Goal: Task Accomplishment & Management: Complete application form

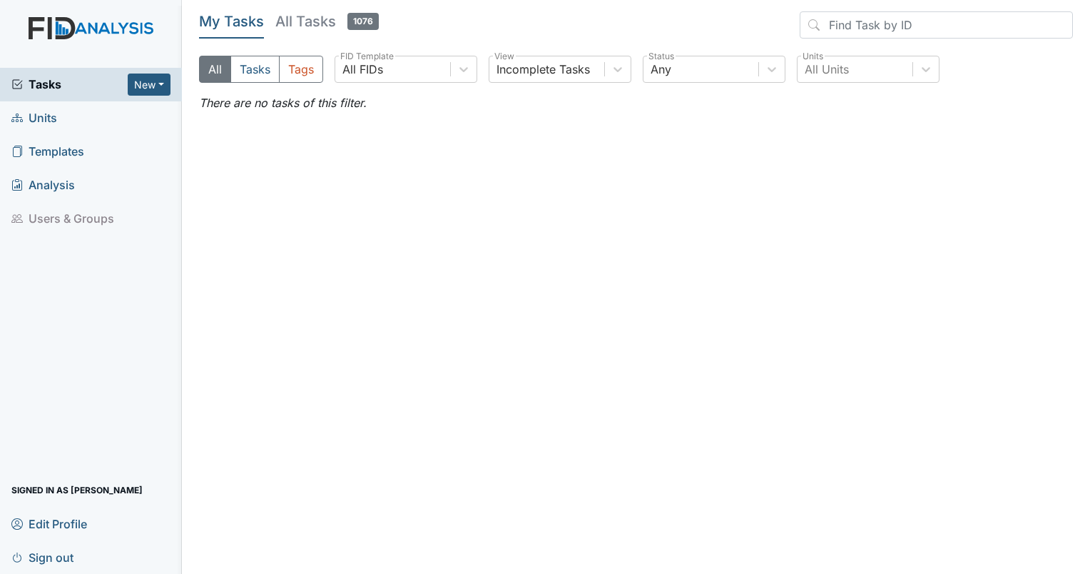
click at [46, 156] on span "Templates" at bounding box center [47, 152] width 73 height 22
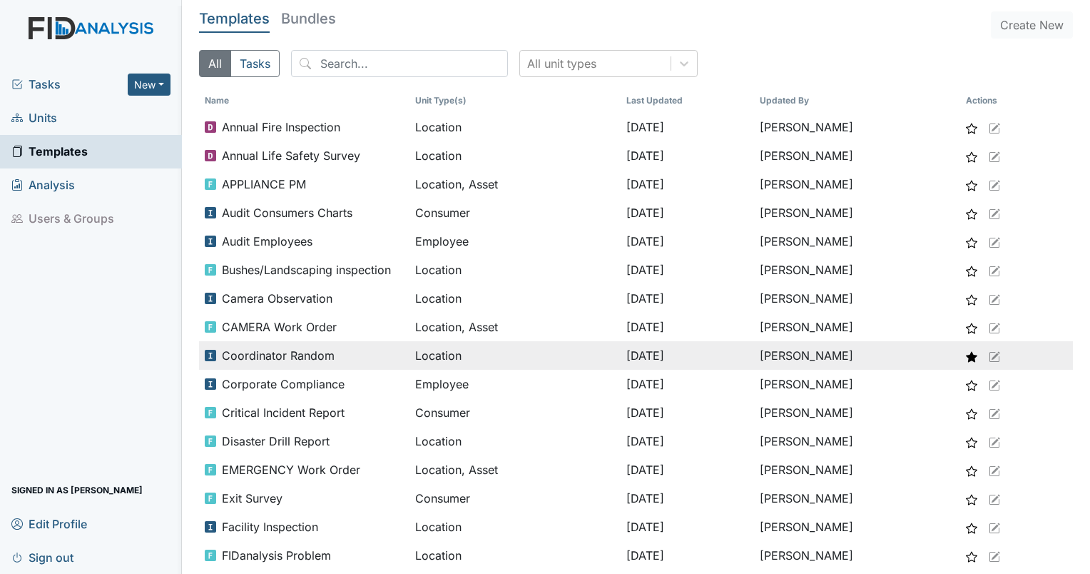
click at [287, 357] on span "Coordinator Random" at bounding box center [278, 355] width 113 height 17
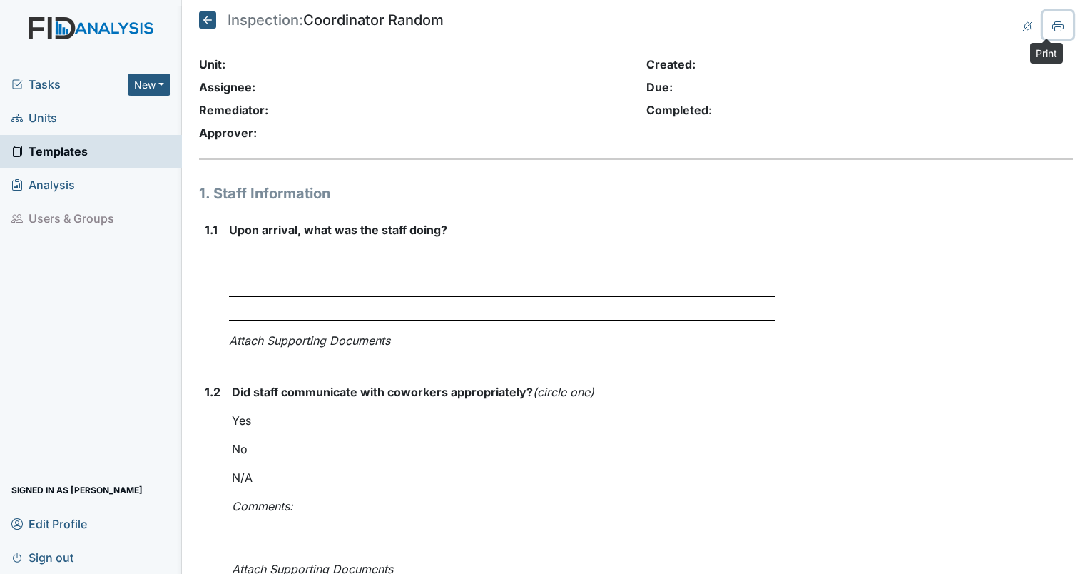
click at [1052, 31] on icon at bounding box center [1057, 26] width 11 height 11
click at [38, 150] on span "Templates" at bounding box center [49, 152] width 76 height 22
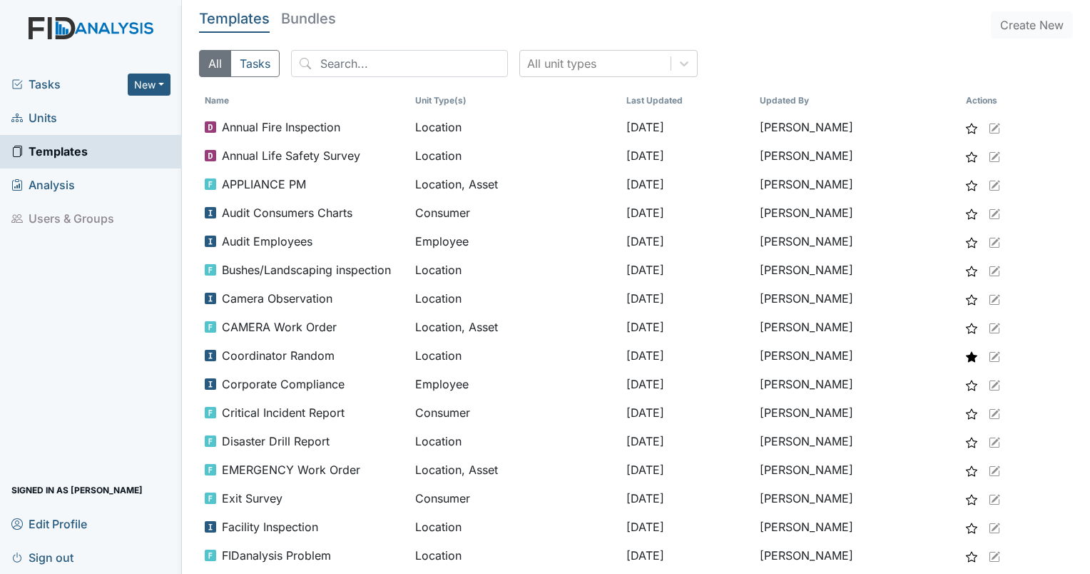
click at [30, 97] on div "Tasks New Form Inspection Document Bundle" at bounding box center [91, 85] width 182 height 34
click at [49, 85] on span "Tasks" at bounding box center [69, 84] width 116 height 17
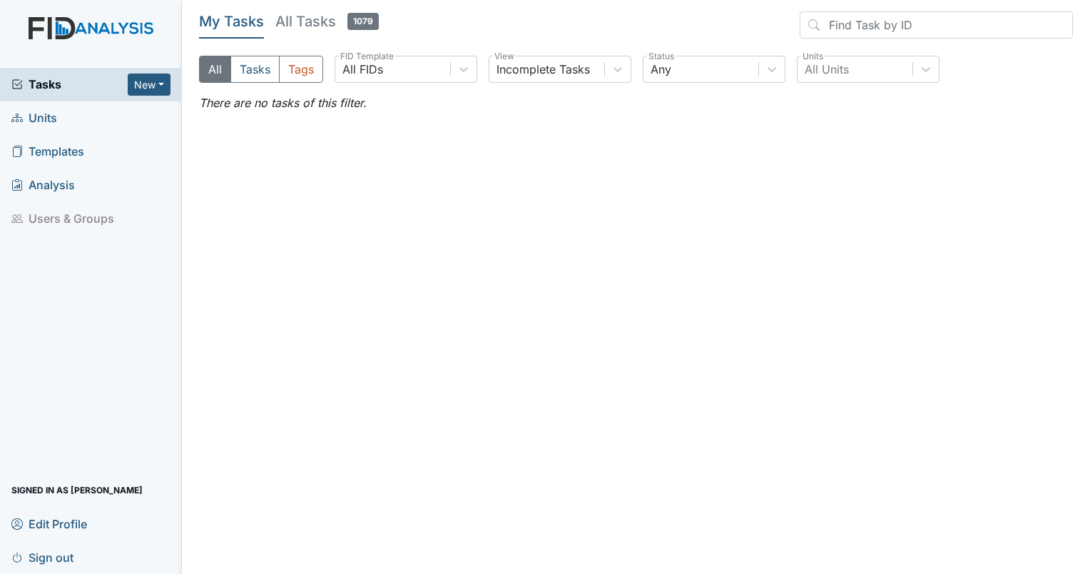
click at [303, 24] on h5 "All Tasks 1079" at bounding box center [326, 21] width 103 height 20
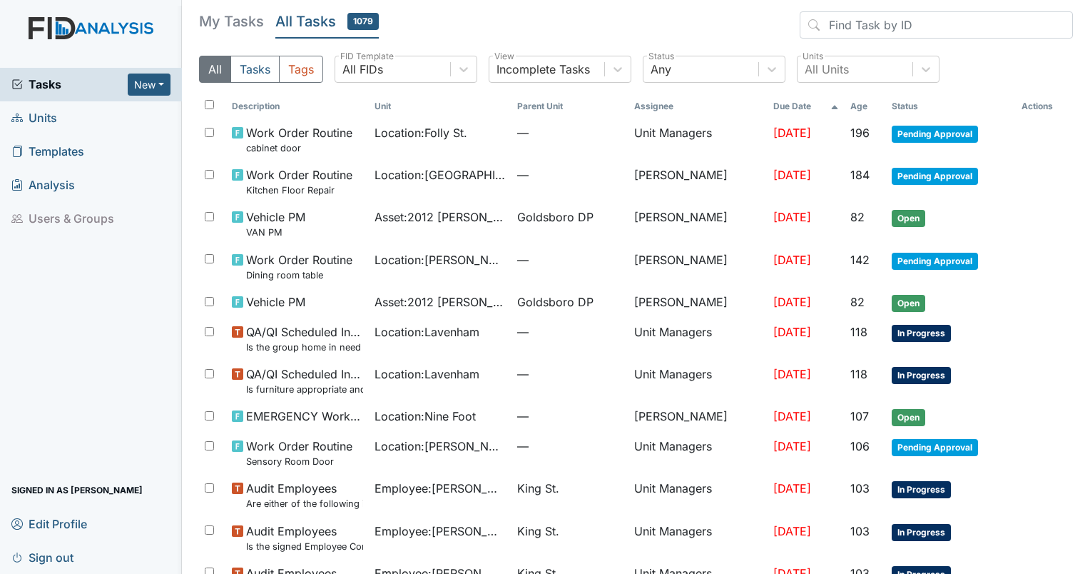
click at [48, 124] on span "Units" at bounding box center [34, 118] width 46 height 22
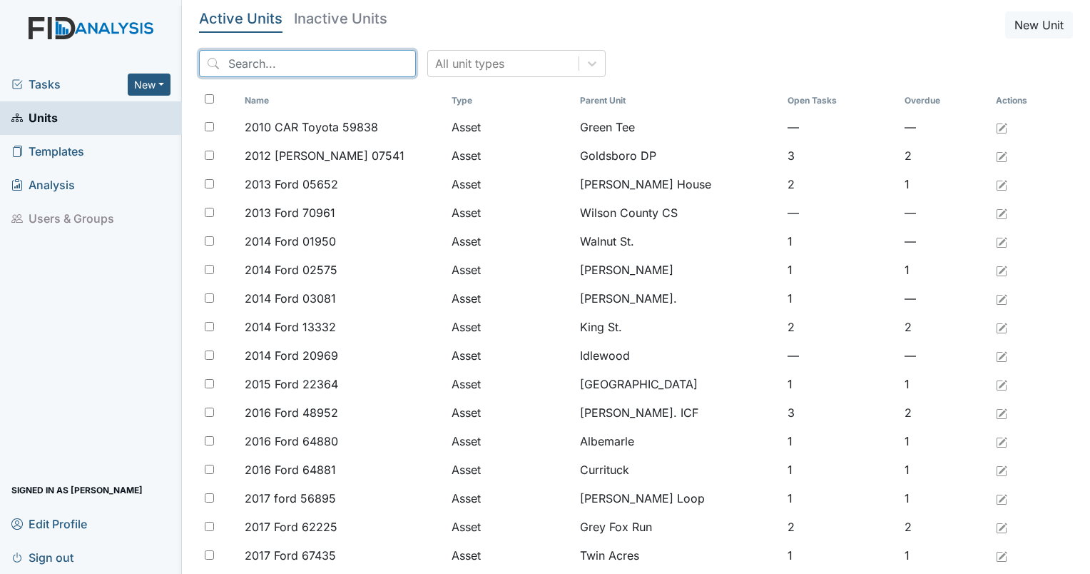
click at [243, 68] on input "search" at bounding box center [307, 63] width 217 height 27
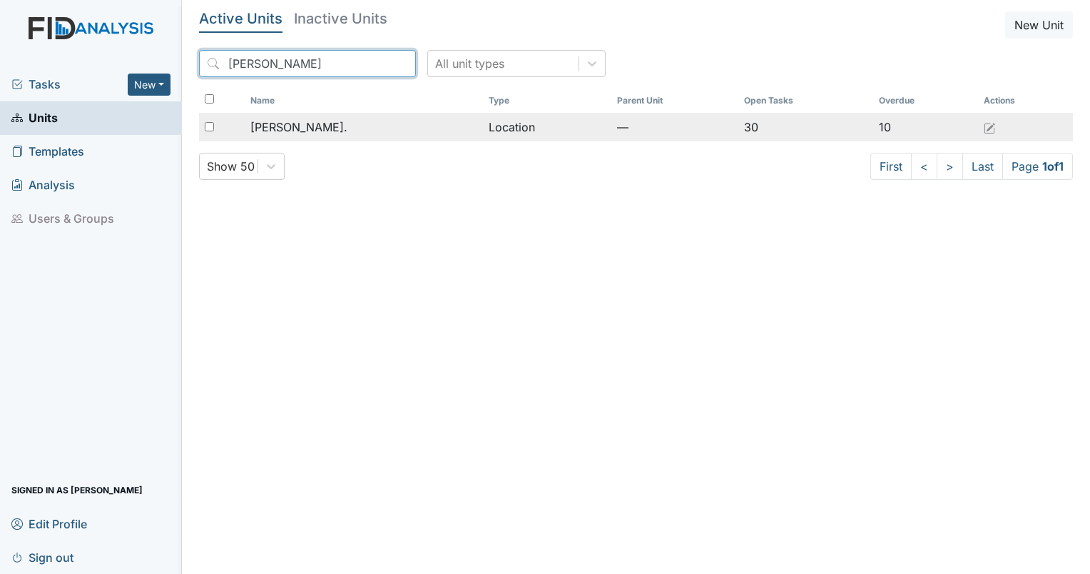
type input "[PERSON_NAME]"
click at [301, 134] on span "[PERSON_NAME]." at bounding box center [298, 126] width 97 height 17
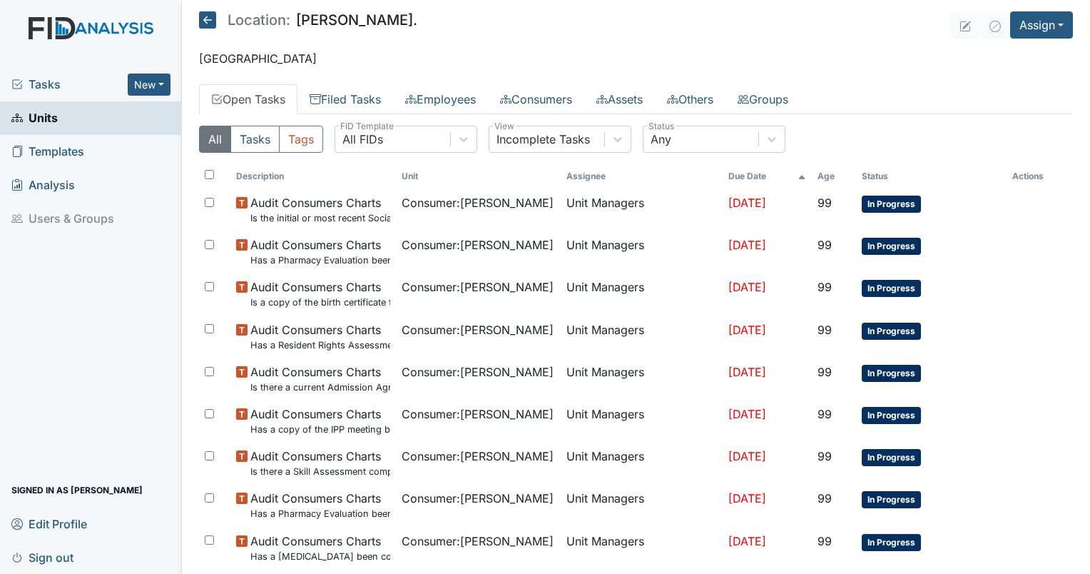
click at [800, 175] on use at bounding box center [802, 177] width 6 height 4
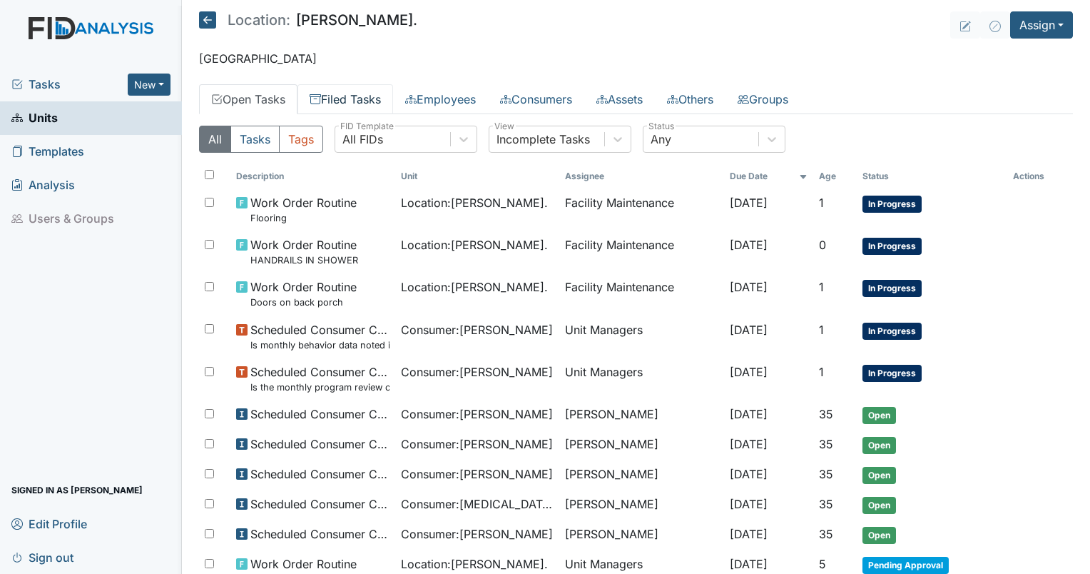
click at [329, 96] on link "Filed Tasks" at bounding box center [346, 99] width 96 height 30
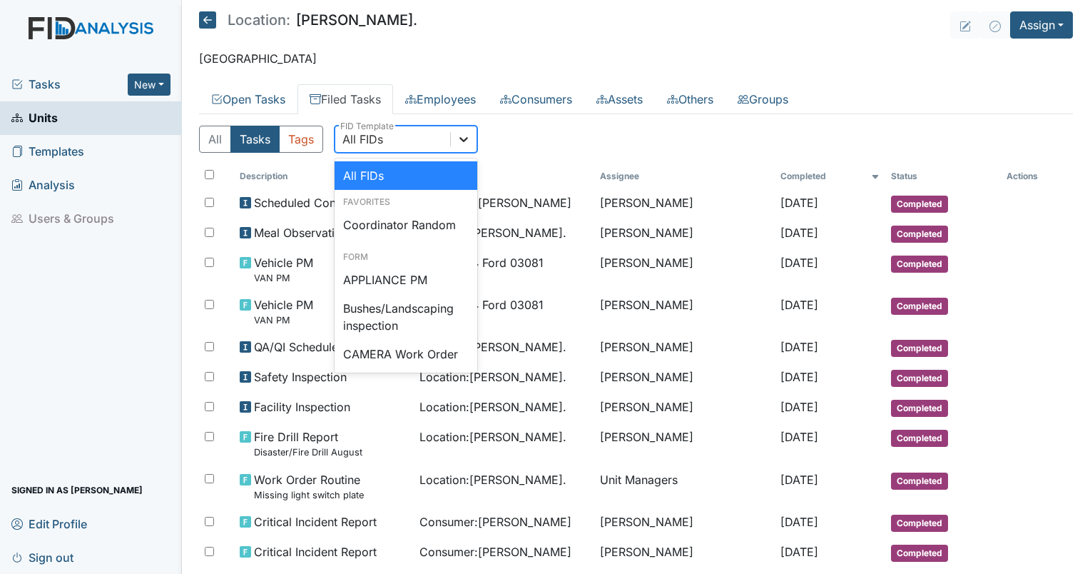
click at [455, 141] on div at bounding box center [464, 139] width 26 height 26
click at [382, 215] on div "Coordinator Random" at bounding box center [406, 224] width 143 height 29
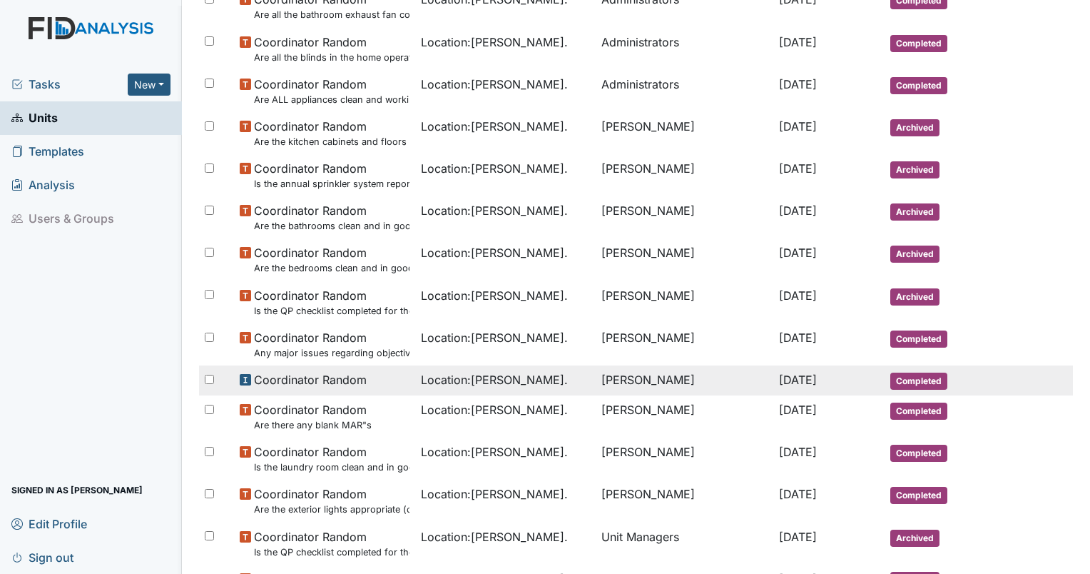
scroll to position [499, 0]
click at [265, 380] on span "Coordinator Random" at bounding box center [310, 378] width 113 height 17
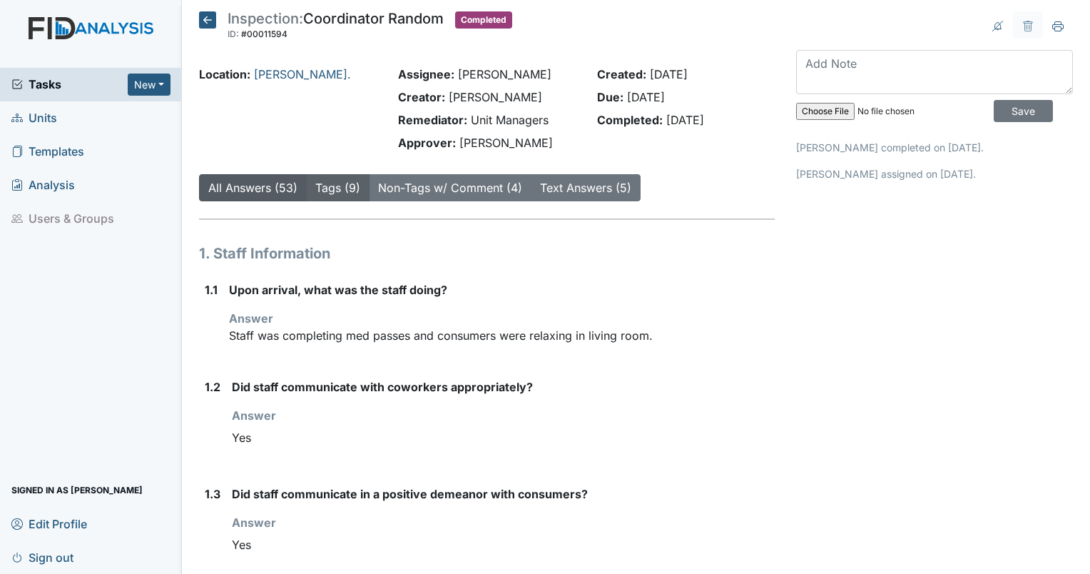
click at [331, 181] on link "Tags (9)" at bounding box center [337, 188] width 45 height 14
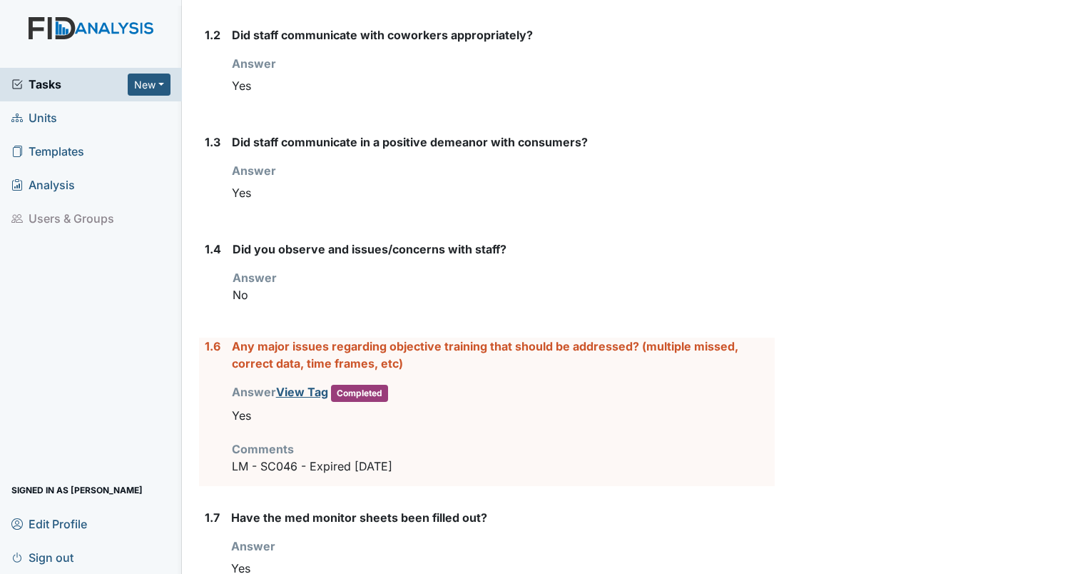
scroll to position [357, 0]
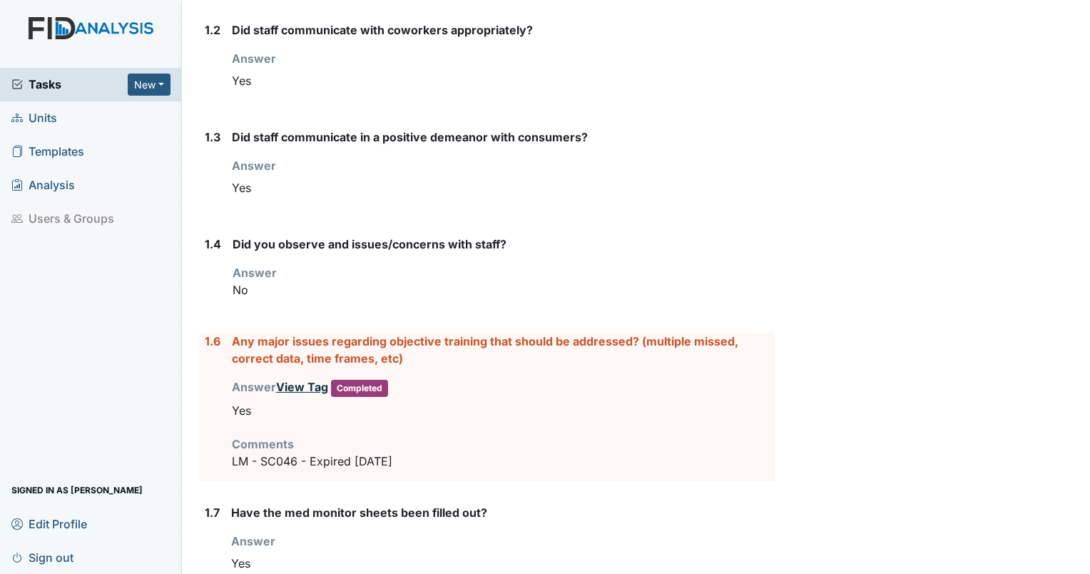
click at [308, 387] on link "View Tag" at bounding box center [302, 387] width 52 height 14
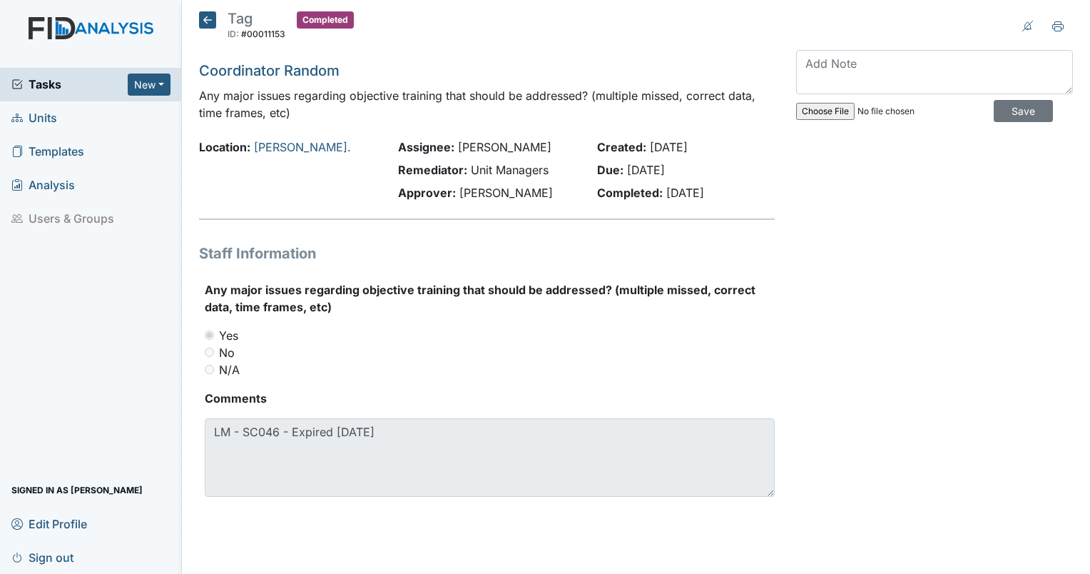
click at [203, 21] on icon at bounding box center [207, 19] width 17 height 17
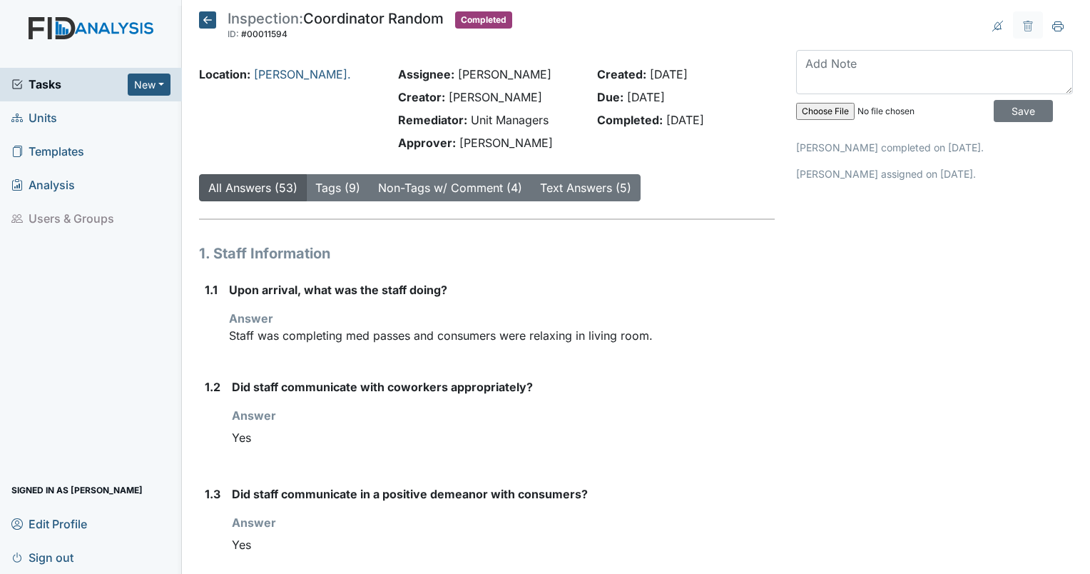
click at [205, 23] on icon at bounding box center [207, 19] width 17 height 17
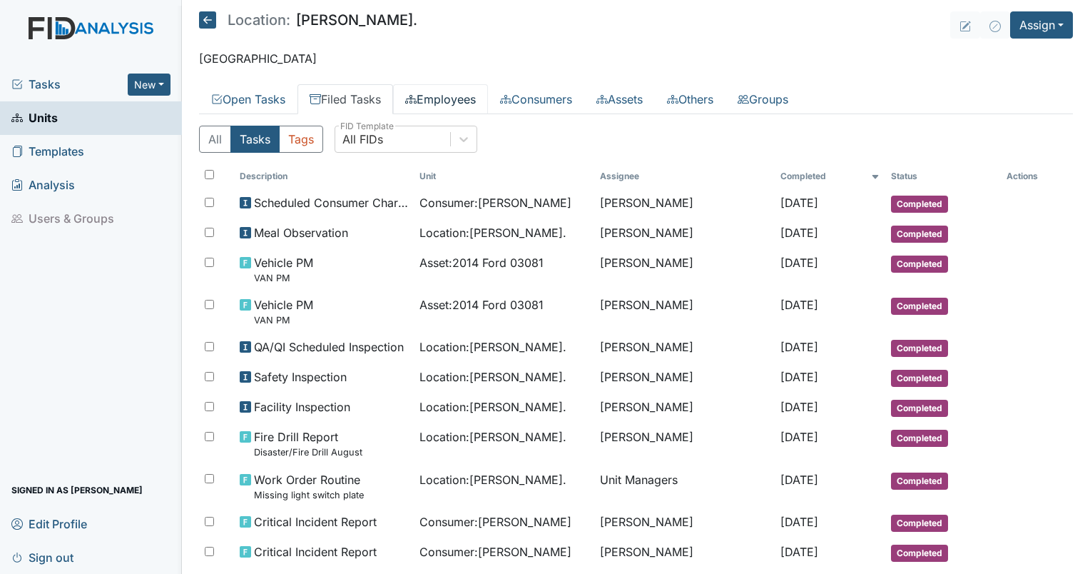
click at [430, 108] on link "Employees" at bounding box center [440, 99] width 95 height 30
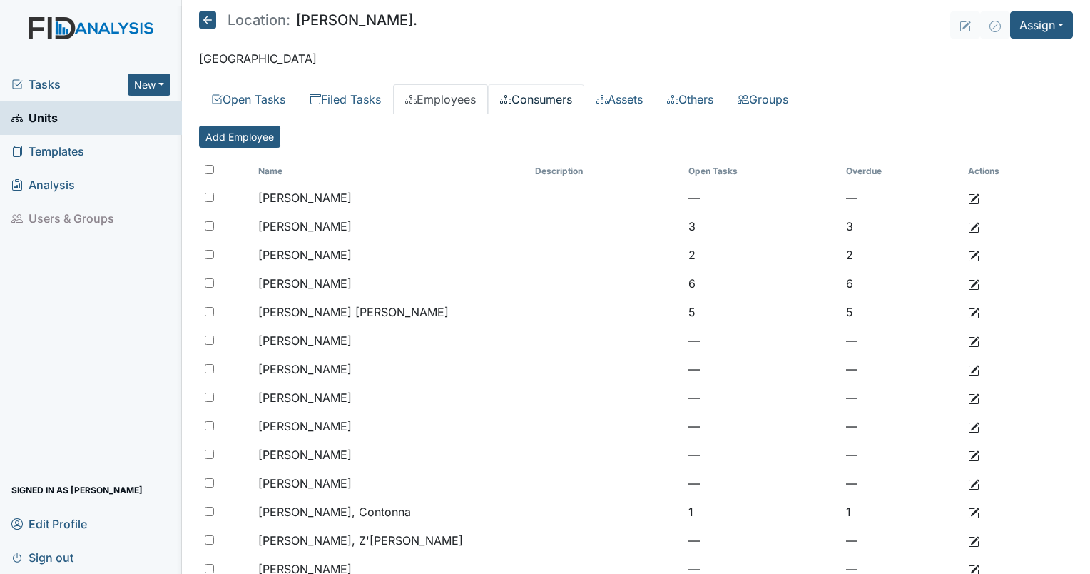
click at [550, 103] on link "Consumers" at bounding box center [536, 99] width 96 height 30
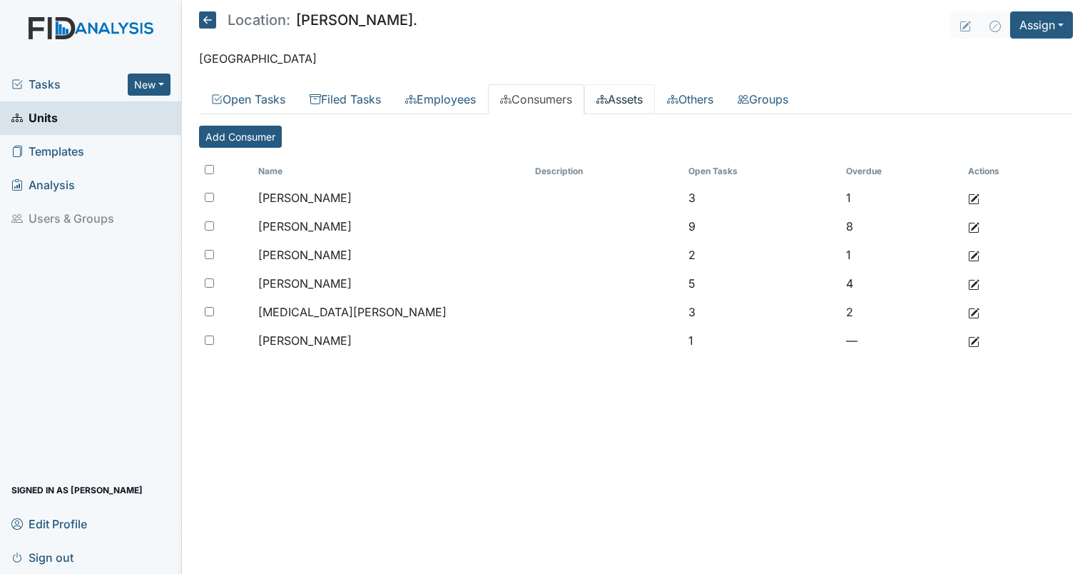
click at [611, 111] on link "Assets" at bounding box center [619, 99] width 71 height 30
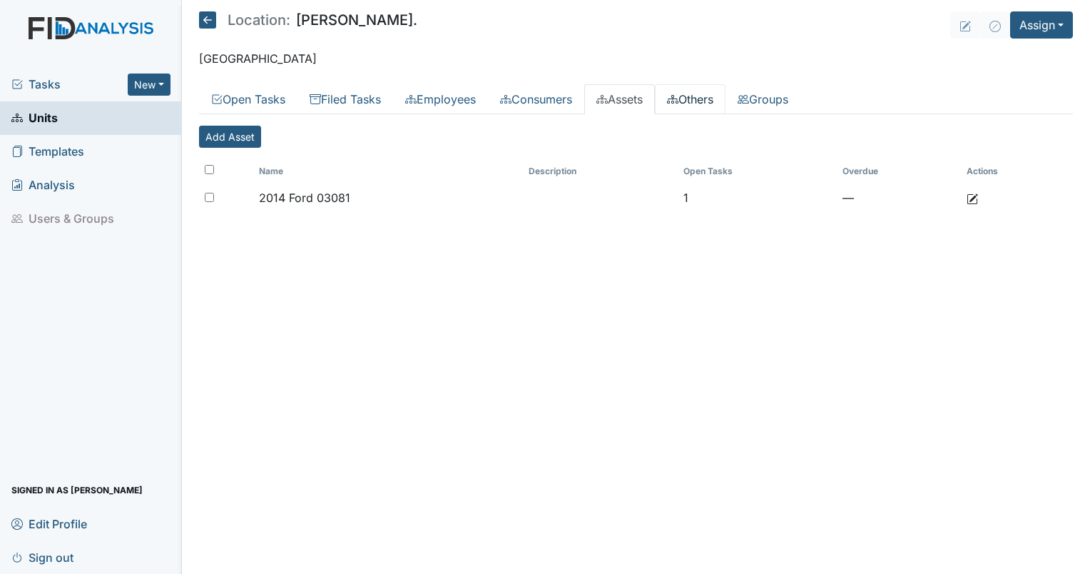
click at [713, 103] on link "Others" at bounding box center [690, 99] width 71 height 30
click at [776, 103] on link "Groups" at bounding box center [763, 99] width 75 height 30
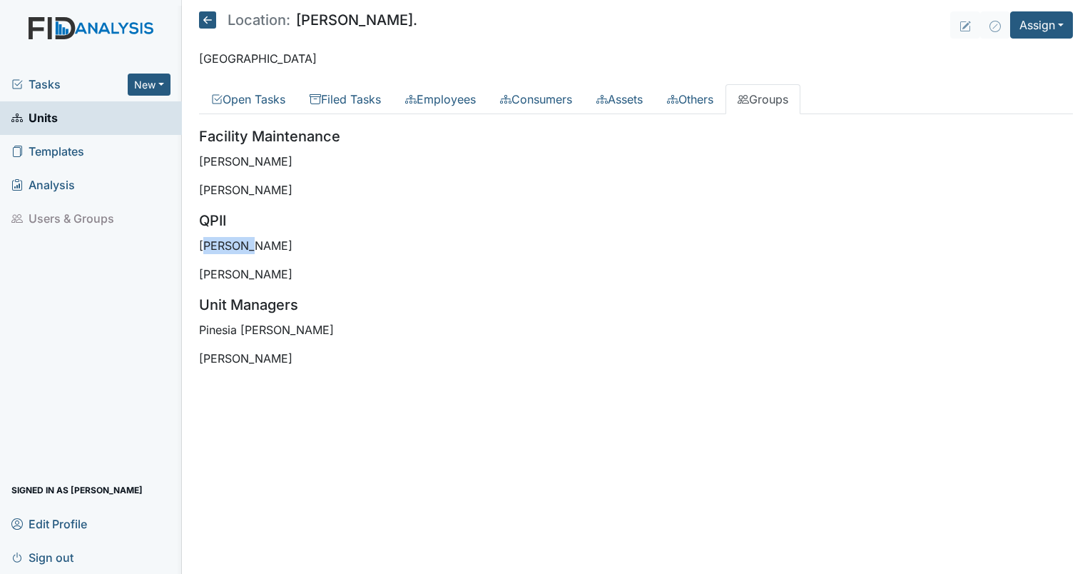
drag, startPoint x: 247, startPoint y: 250, endPoint x: 203, endPoint y: 240, distance: 44.8
click at [203, 240] on p "[PERSON_NAME]" at bounding box center [636, 245] width 874 height 17
click at [307, 265] on p "[PERSON_NAME]" at bounding box center [636, 273] width 874 height 17
drag, startPoint x: 288, startPoint y: 271, endPoint x: 191, endPoint y: 236, distance: 102.5
click at [191, 236] on main "Location: William St. Assign Assign Form Assign Inspection Assign Document Assi…" at bounding box center [636, 287] width 908 height 574
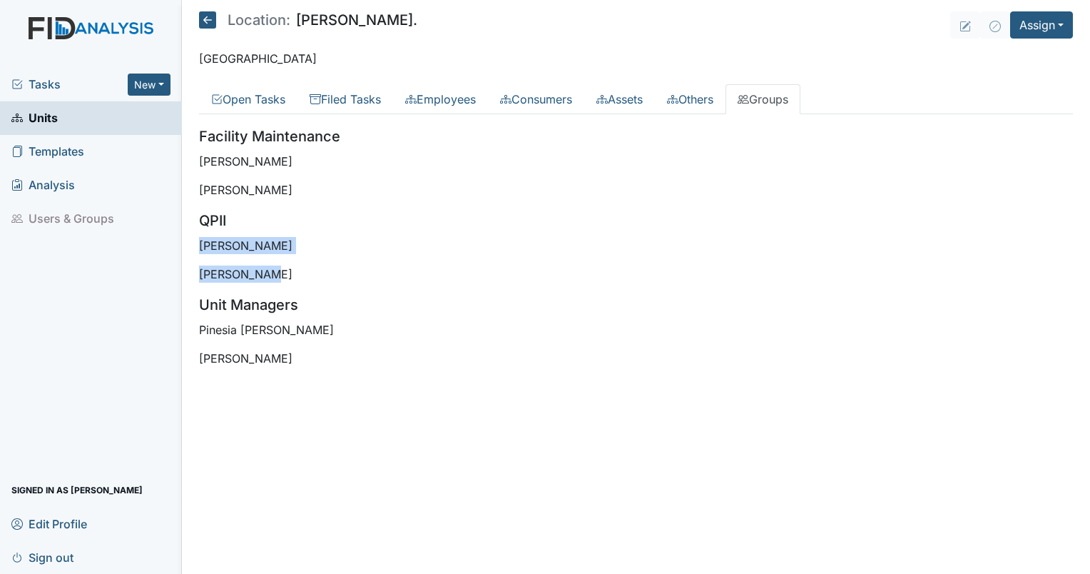
drag, startPoint x: 191, startPoint y: 236, endPoint x: 332, endPoint y: 254, distance: 142.4
click at [332, 254] on div "Facility Maintenance Zach Smith James Bryant QPII Susan Ayers Donna Smith Unit …" at bounding box center [636, 246] width 874 height 241
drag, startPoint x: 328, startPoint y: 285, endPoint x: 320, endPoint y: 288, distance: 8.1
click at [322, 287] on div "Facility Maintenance Zach Smith James Bryant QPII Susan Ayers Donna Smith Unit …" at bounding box center [636, 246] width 874 height 241
drag, startPoint x: 94, startPoint y: 0, endPoint x: 442, endPoint y: 55, distance: 352.5
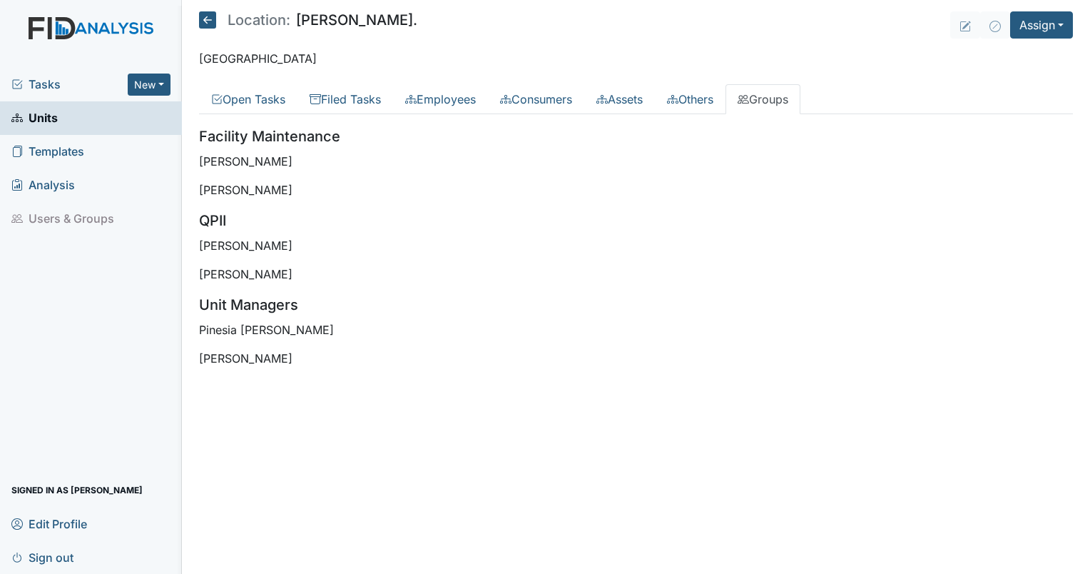
click at [442, 55] on p "Goldsboro" at bounding box center [636, 58] width 874 height 17
click at [1052, 16] on button "Assign" at bounding box center [1041, 24] width 63 height 27
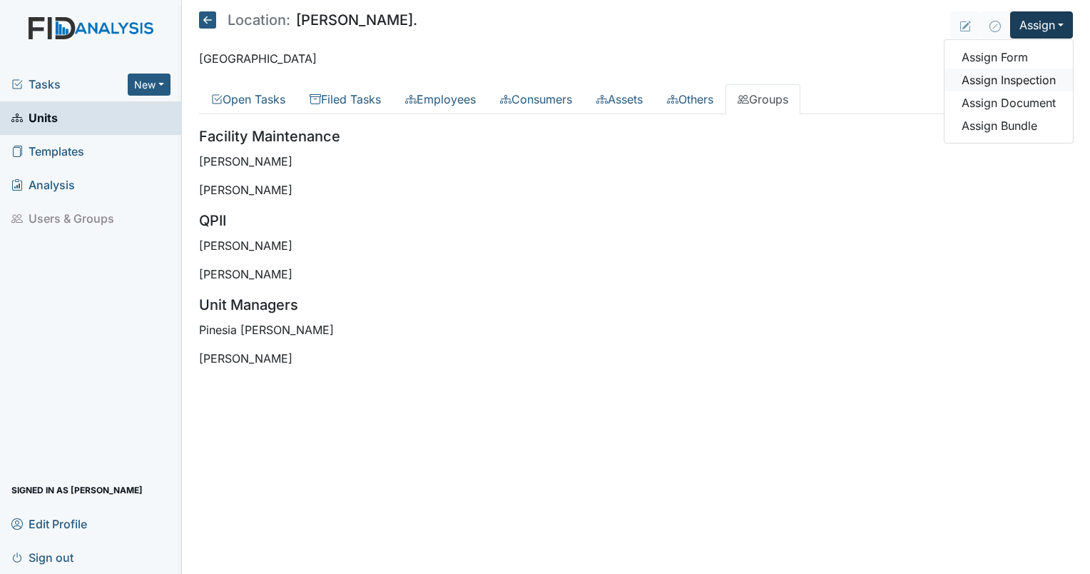
click at [1030, 71] on link "Assign Inspection" at bounding box center [1009, 79] width 128 height 23
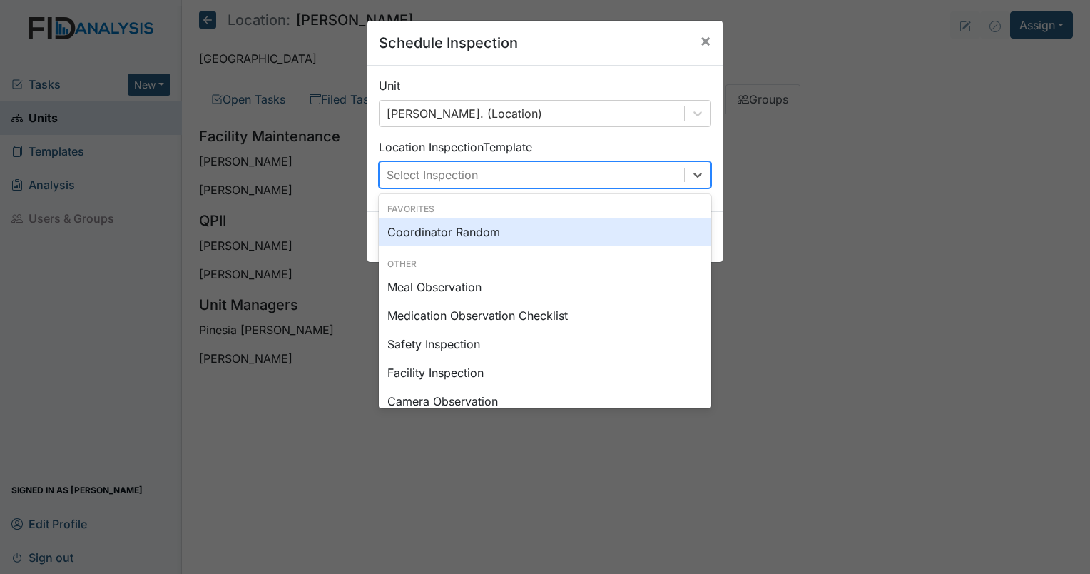
click at [459, 180] on div "Select Inspection" at bounding box center [432, 174] width 91 height 17
click at [599, 141] on div "Location Inspection Template option Coordinator Random focused, 0 of 2. 15 resu…" at bounding box center [545, 163] width 332 height 50
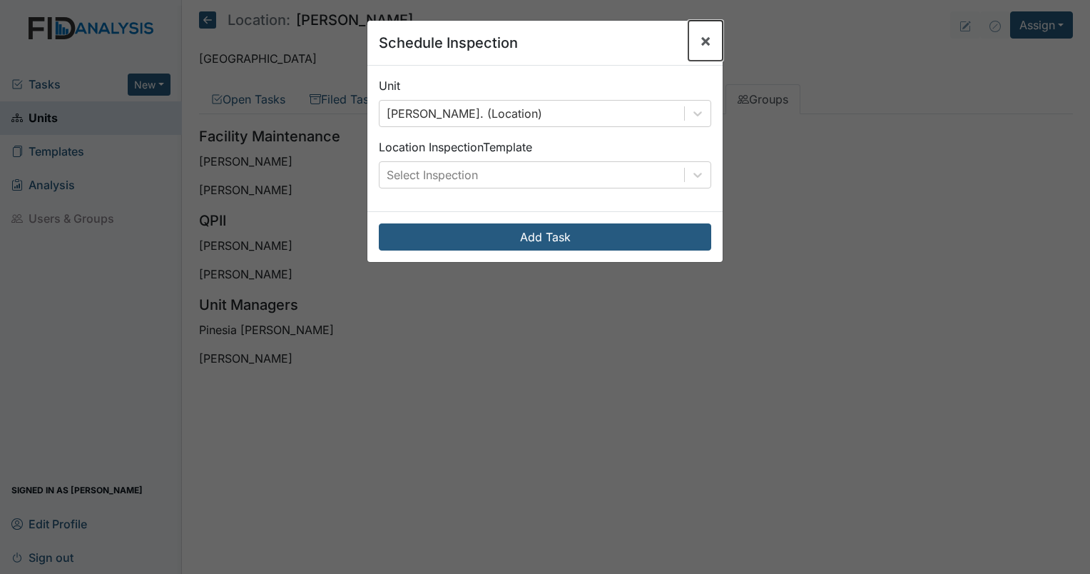
click at [702, 41] on span "×" at bounding box center [705, 40] width 11 height 21
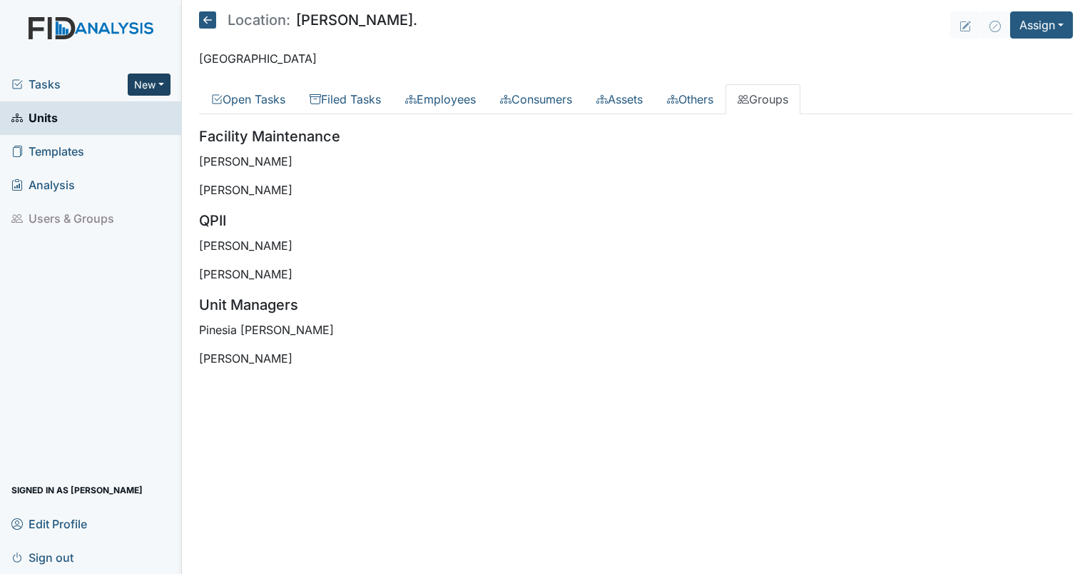
click at [147, 81] on button "New" at bounding box center [149, 84] width 43 height 22
click at [126, 137] on link "Inspection" at bounding box center [112, 137] width 113 height 23
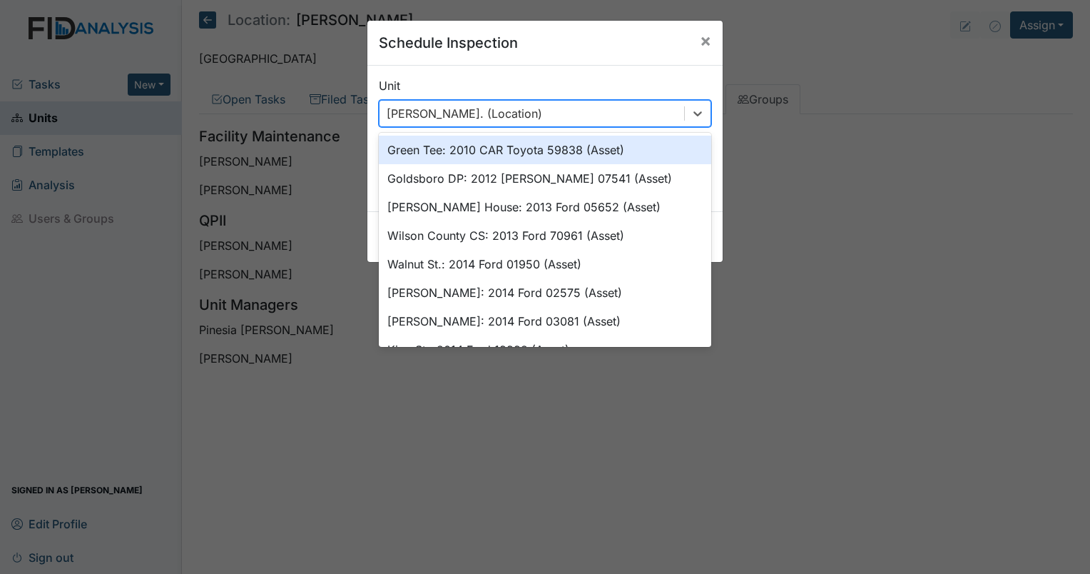
click at [598, 116] on div "William St. (Location)" at bounding box center [532, 114] width 305 height 26
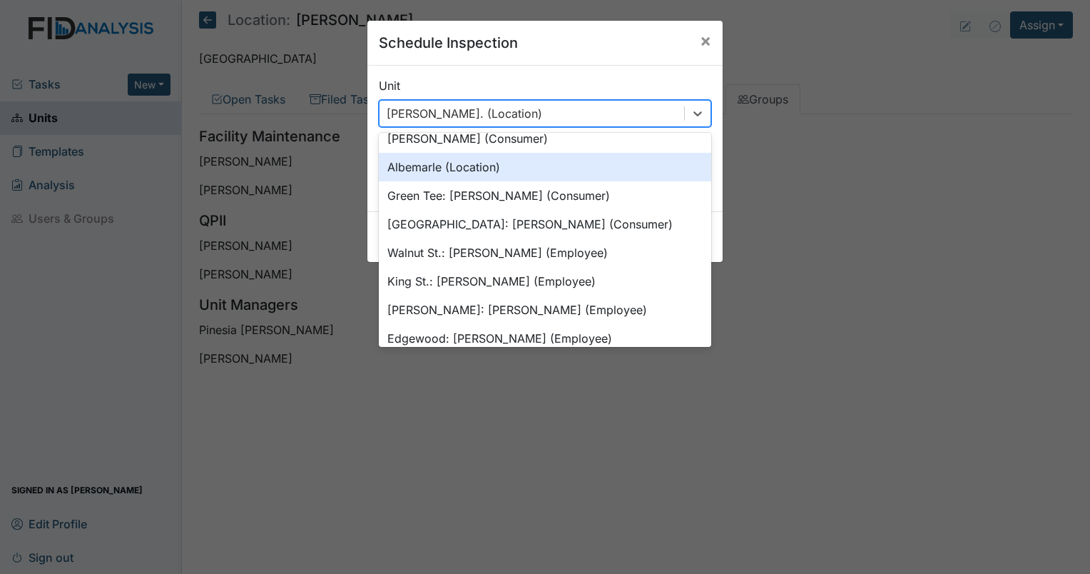
scroll to position [1219, 0]
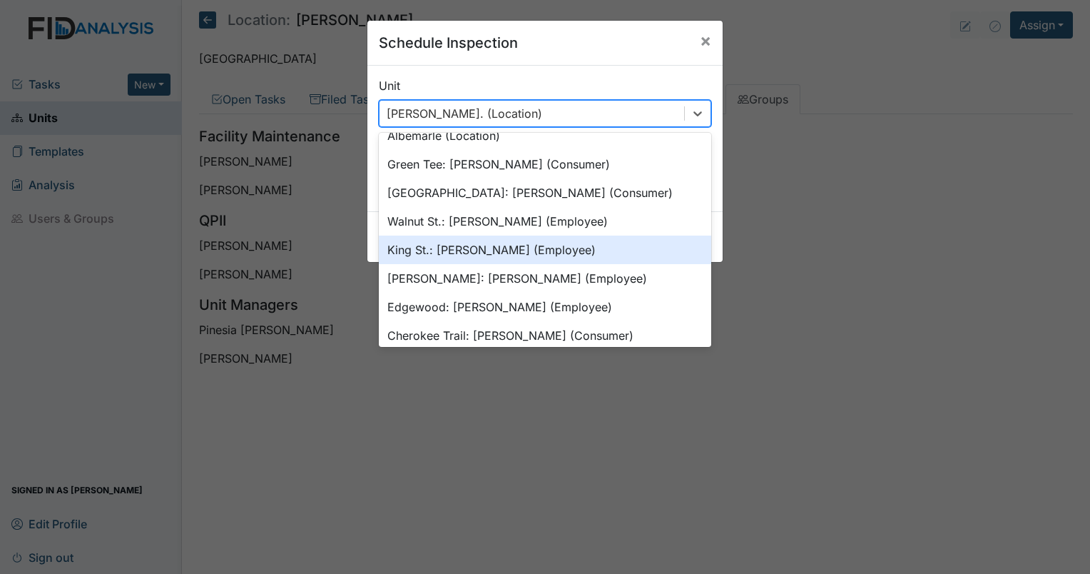
click at [803, 186] on div "Schedule Inspection × Unit option King St.: Alston, Erica (Employee) focused, 4…" at bounding box center [545, 287] width 1090 height 574
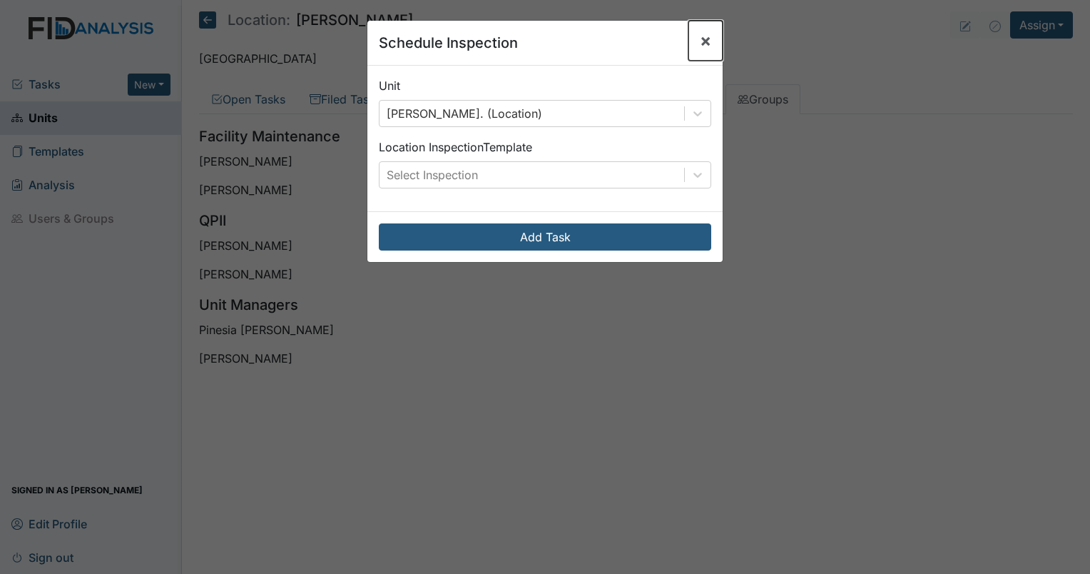
click at [703, 37] on span "×" at bounding box center [705, 40] width 11 height 21
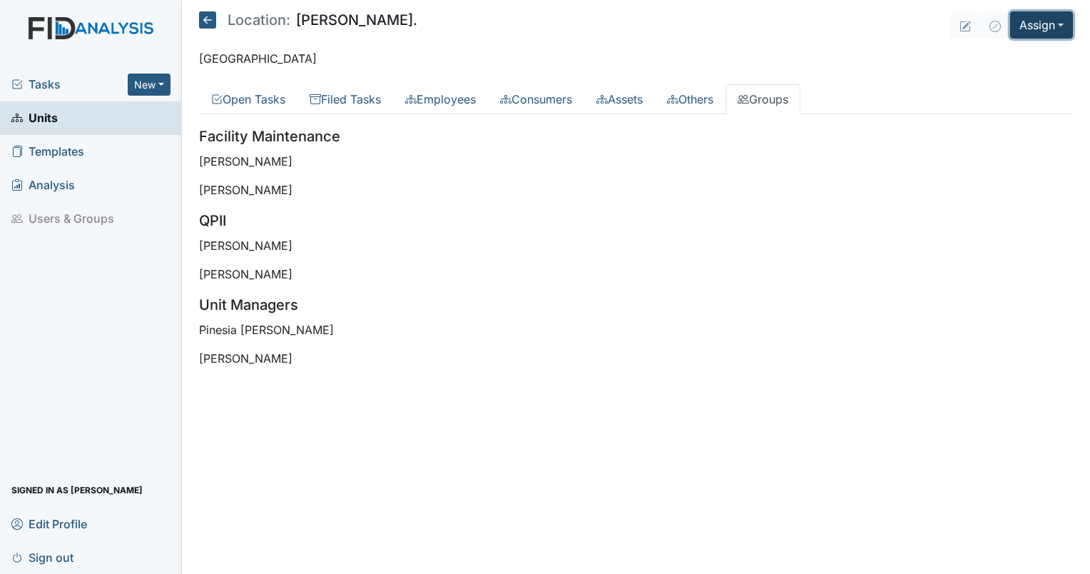
click at [1042, 31] on button "Assign" at bounding box center [1041, 24] width 63 height 27
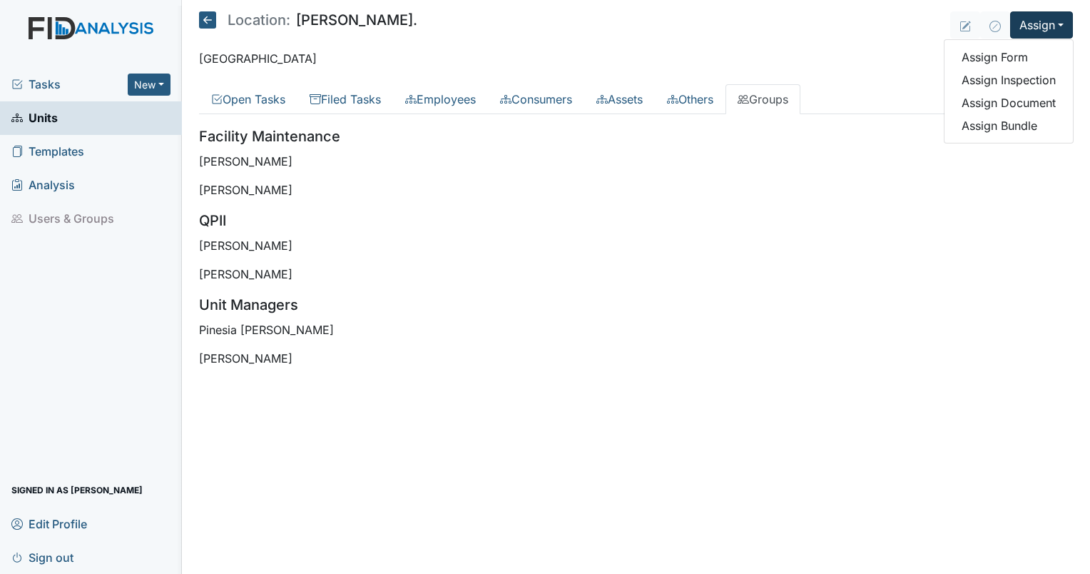
click at [455, 120] on div "All Tasks Tags All FIDs FID Template Incomplete Tasks View Any Status Descripti…" at bounding box center [636, 251] width 874 height 275
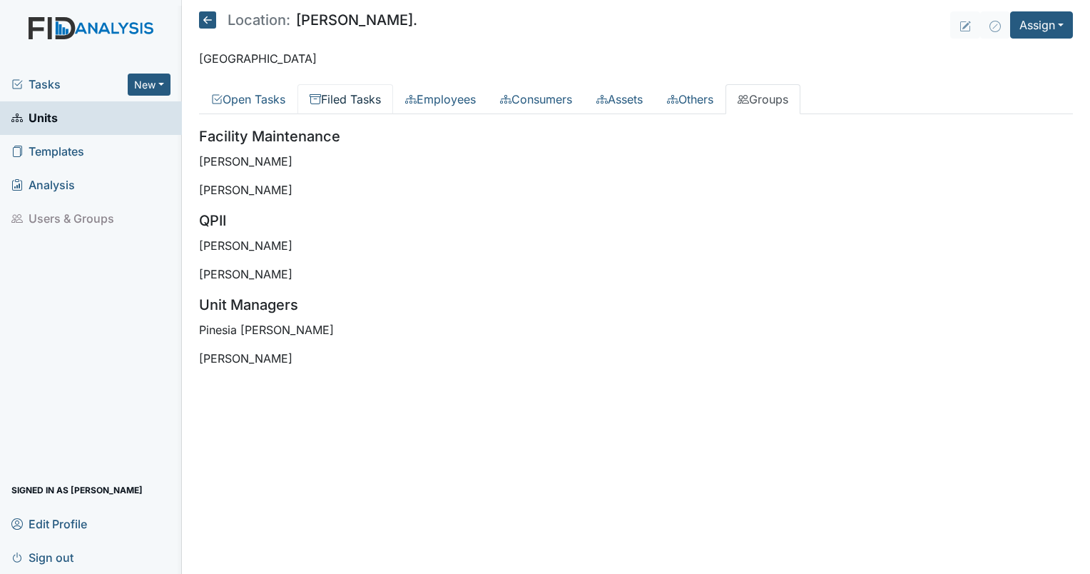
click at [360, 98] on link "Filed Tasks" at bounding box center [346, 99] width 96 height 30
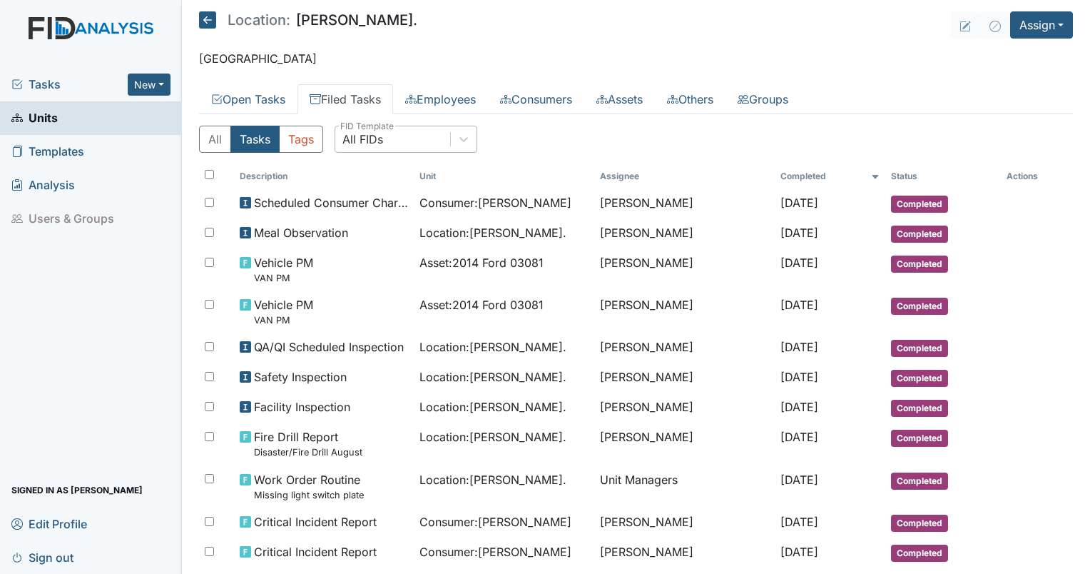
click at [400, 140] on div "All FIDs" at bounding box center [392, 139] width 115 height 26
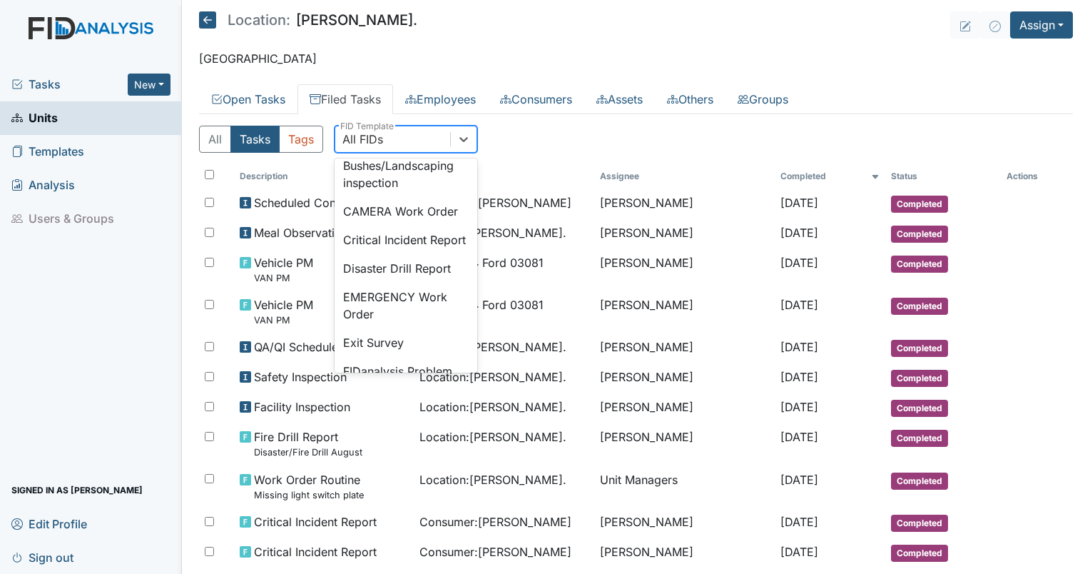
scroll to position [214, 0]
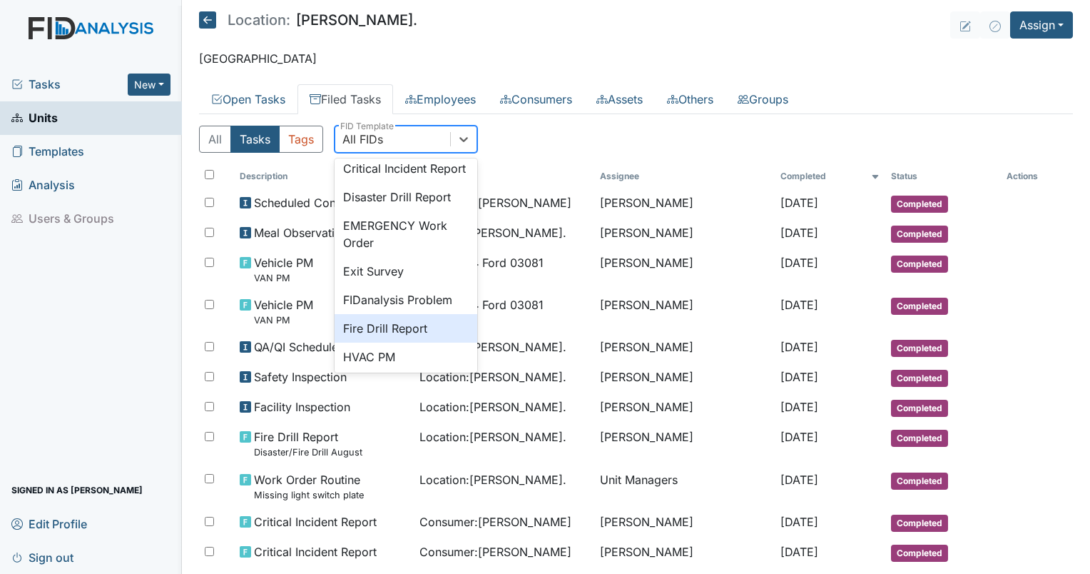
click at [400, 342] on div "Fire Drill Report" at bounding box center [406, 328] width 143 height 29
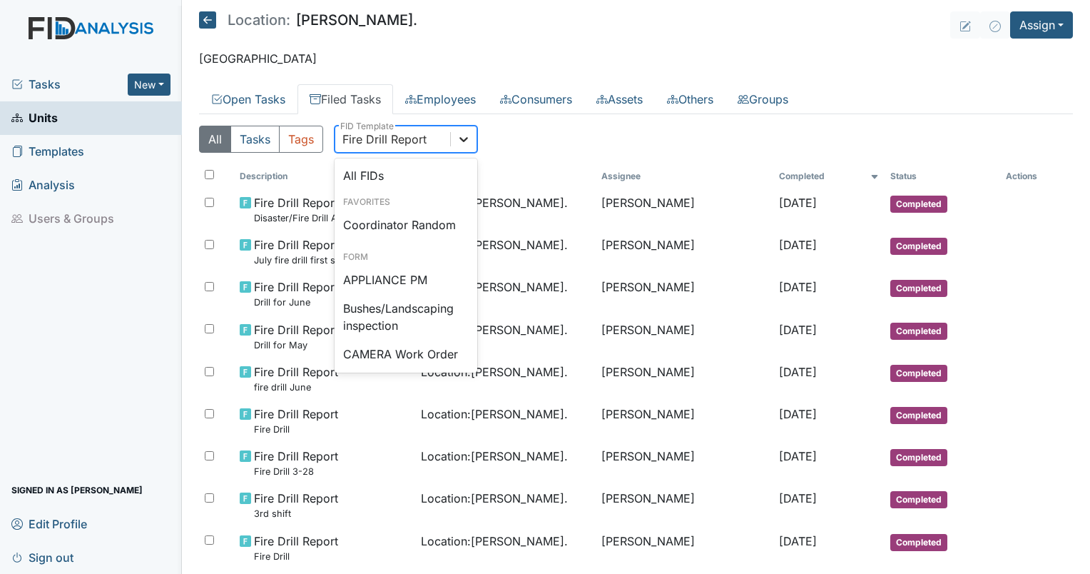
click at [462, 143] on icon at bounding box center [464, 139] width 14 height 14
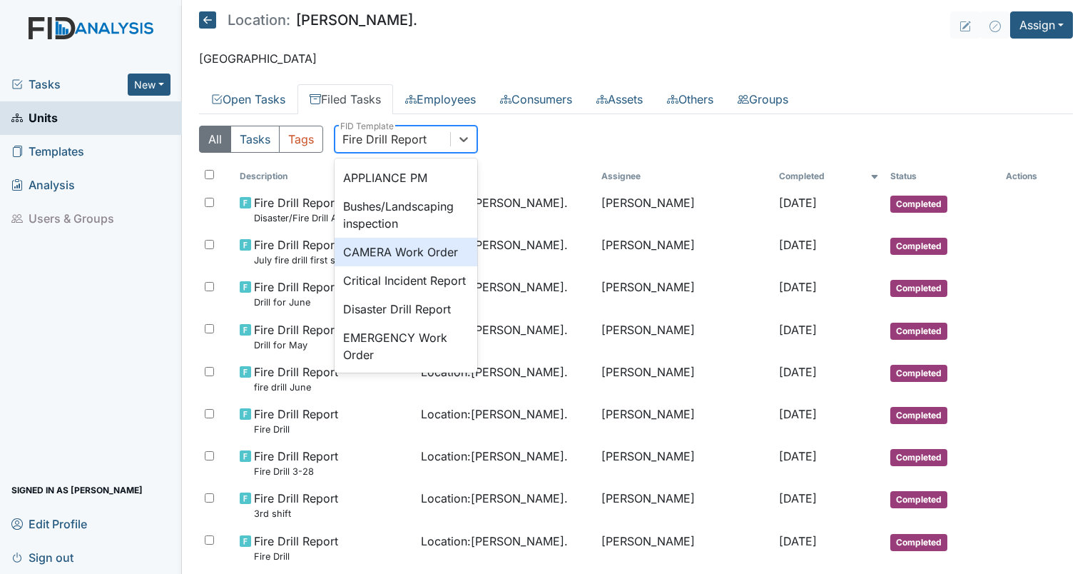
scroll to position [0, 0]
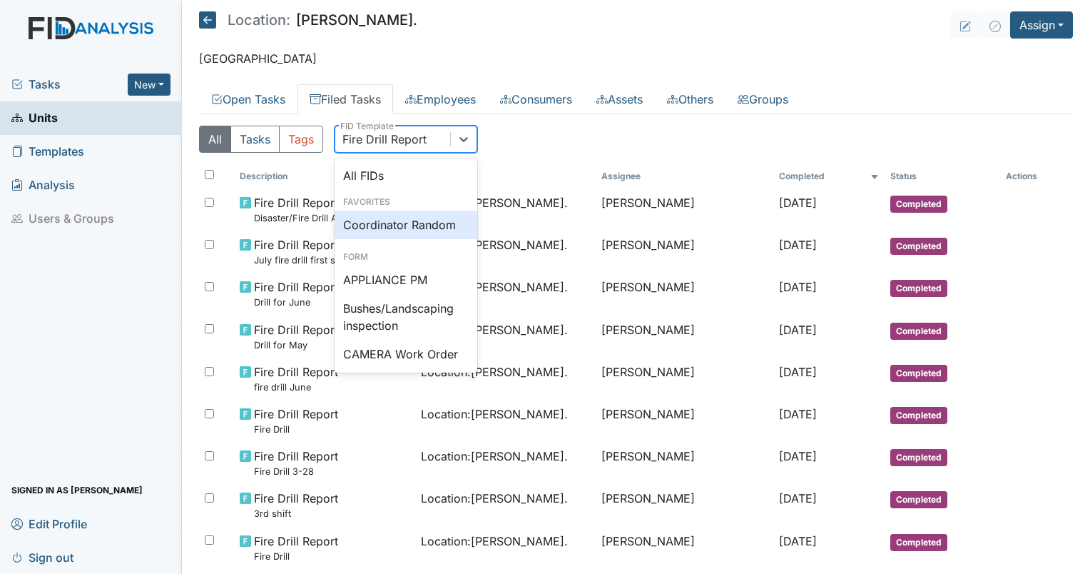
click at [536, 166] on th "Unit" at bounding box center [505, 176] width 181 height 24
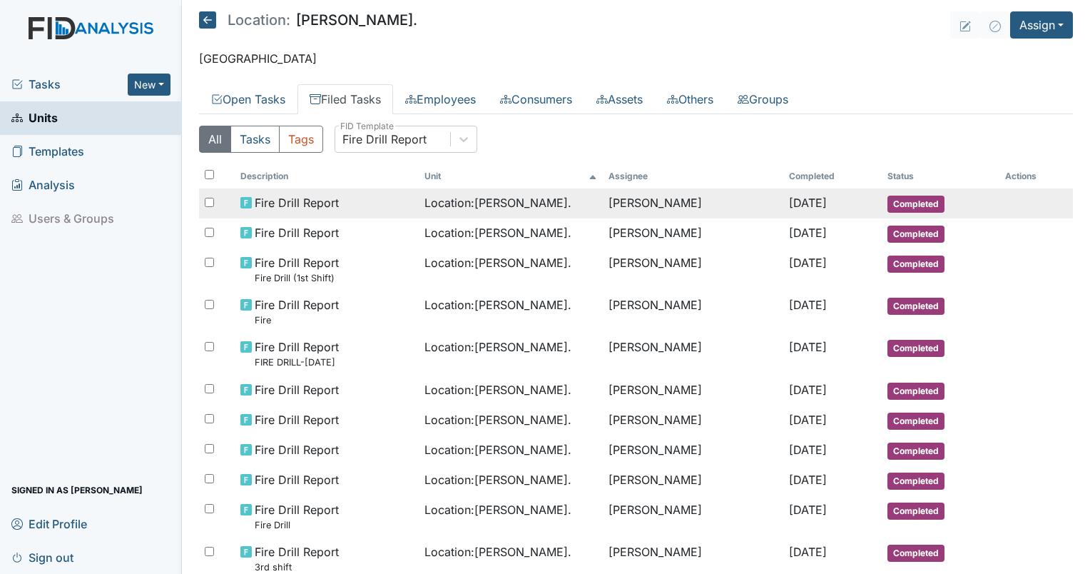
click at [291, 195] on span "Fire Drill Report" at bounding box center [297, 202] width 84 height 17
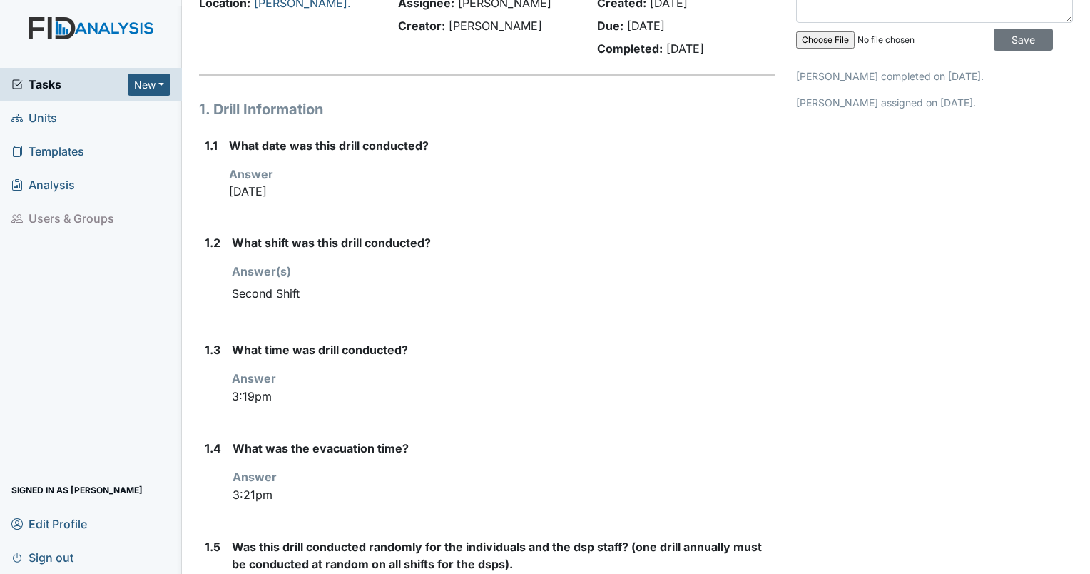
scroll to position [143, 0]
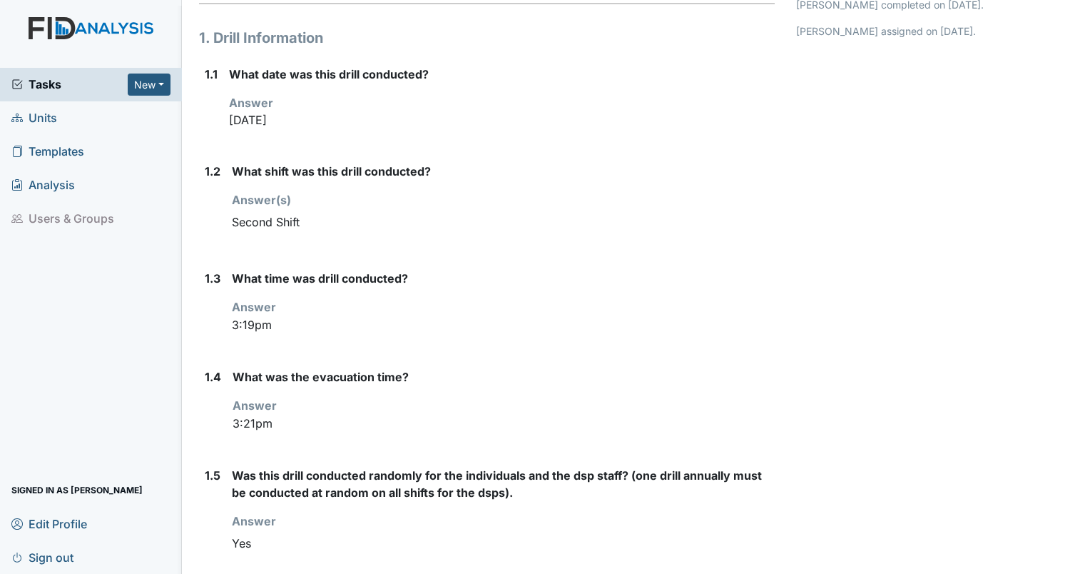
drag, startPoint x: 257, startPoint y: 426, endPoint x: 227, endPoint y: 318, distance: 111.8
drag, startPoint x: 227, startPoint y: 318, endPoint x: 285, endPoint y: 349, distance: 66.1
drag, startPoint x: 285, startPoint y: 349, endPoint x: 299, endPoint y: 369, distance: 24.1
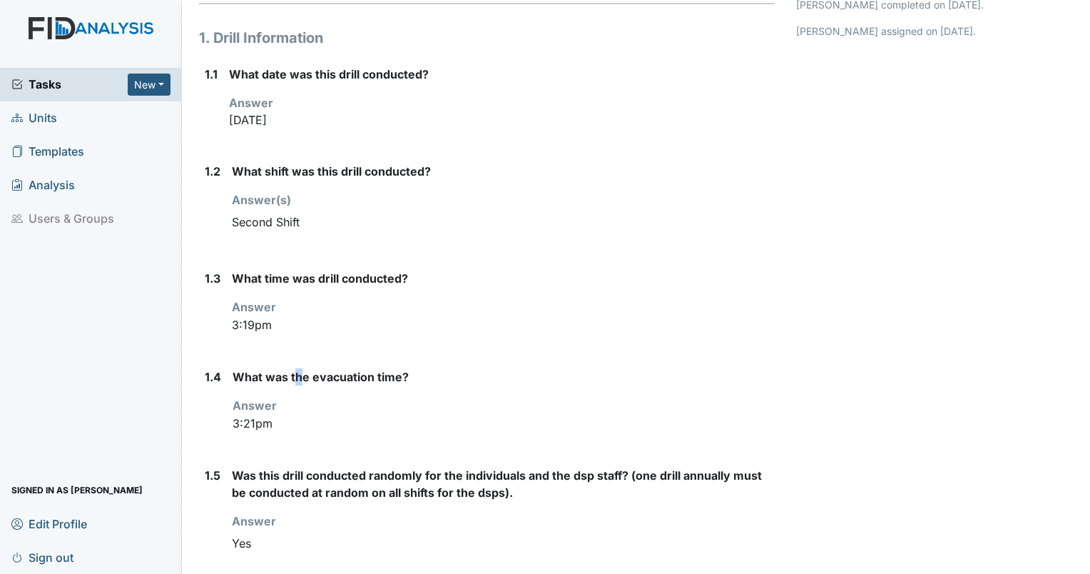
click at [299, 369] on label "What was the evacuation time?" at bounding box center [321, 376] width 176 height 17
drag, startPoint x: 299, startPoint y: 369, endPoint x: 303, endPoint y: 415, distance: 46.5
click at [303, 334] on input "3:21pm" at bounding box center [503, 324] width 543 height 19
click at [340, 439] on div "What was the evacuation time? Answer 3:21pm" at bounding box center [504, 406] width 542 height 76
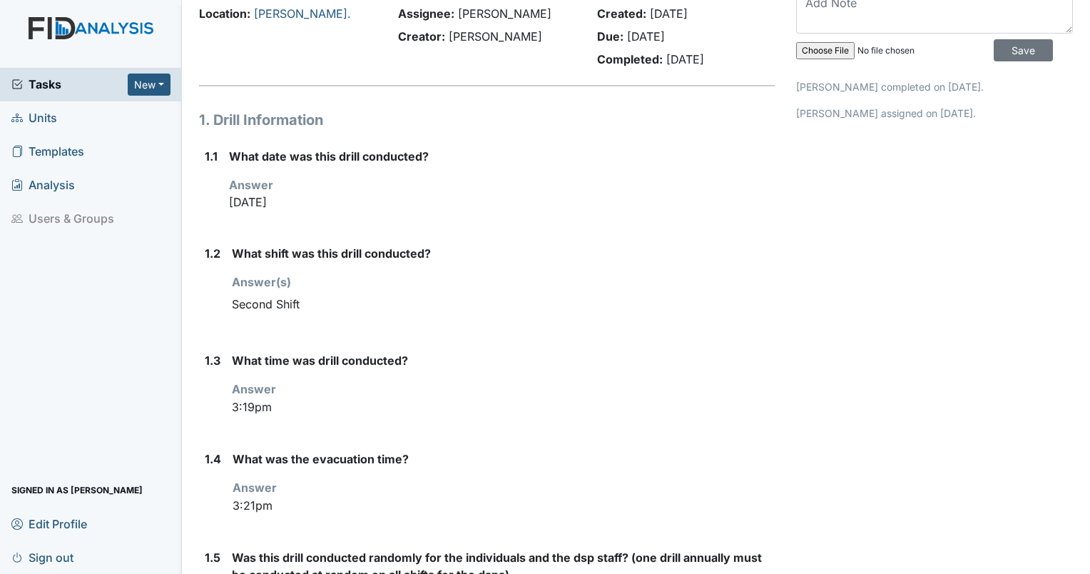
scroll to position [0, 0]
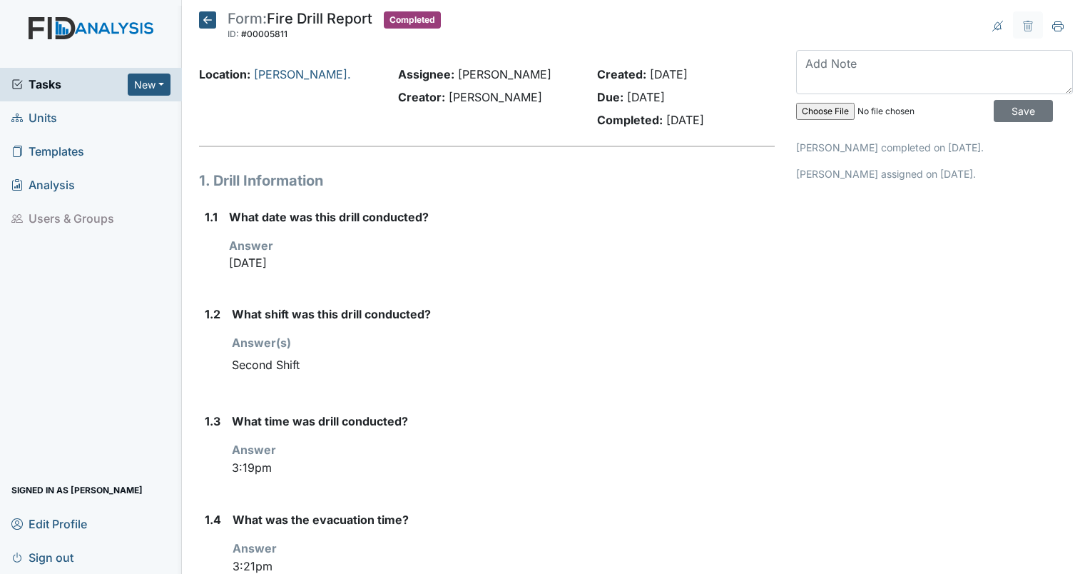
click at [213, 16] on icon at bounding box center [207, 19] width 17 height 17
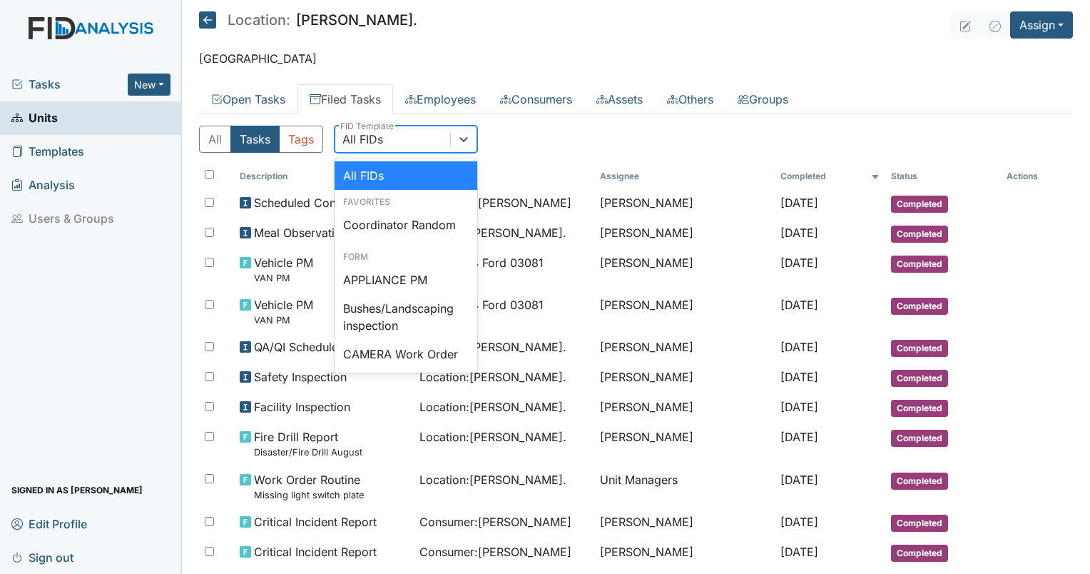
click at [389, 147] on div "All FIDs" at bounding box center [392, 139] width 115 height 26
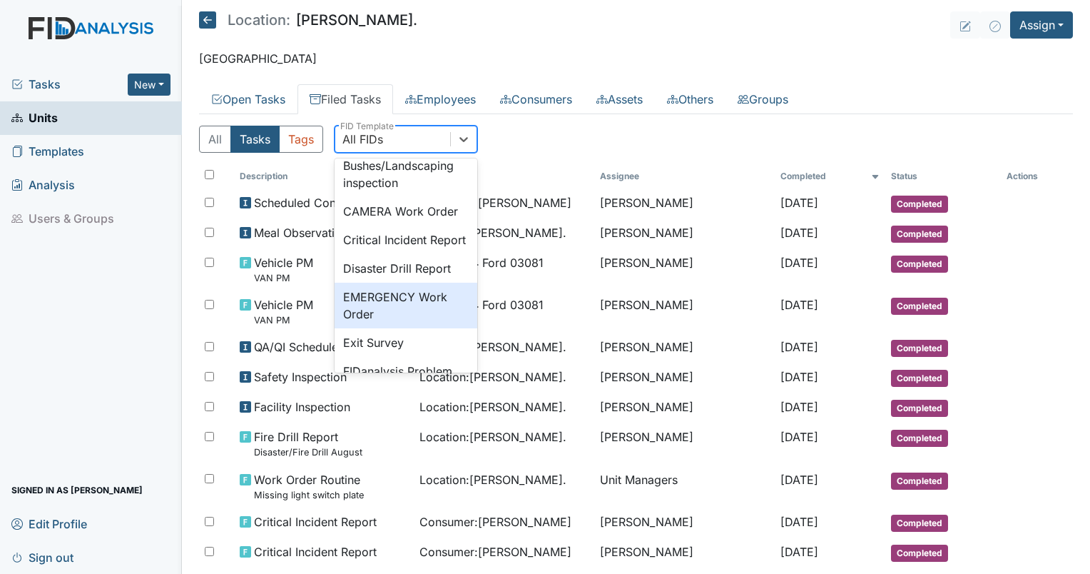
scroll to position [214, 0]
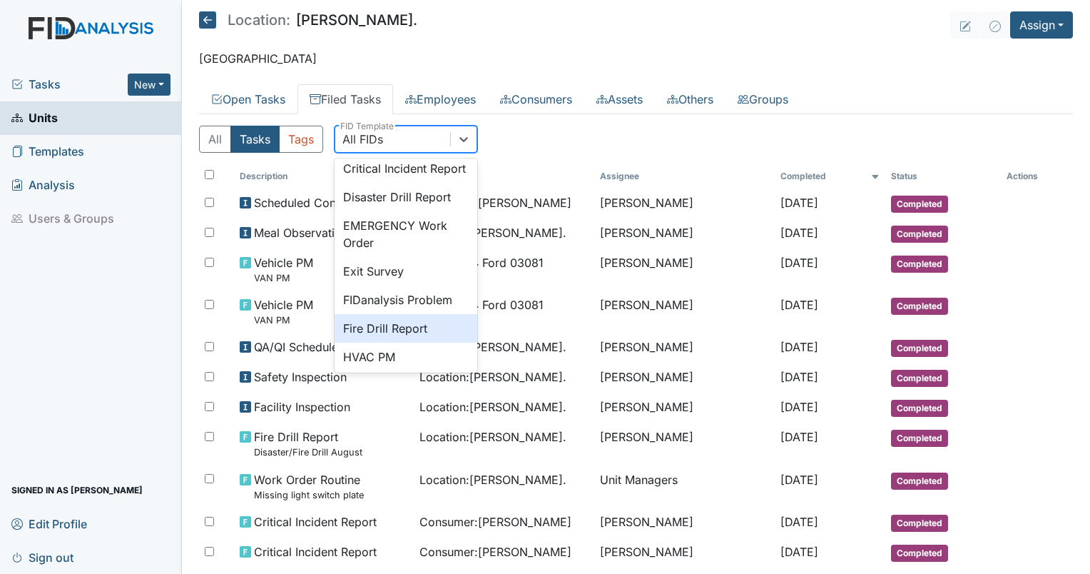
click at [407, 337] on div "Fire Drill Report" at bounding box center [406, 328] width 143 height 29
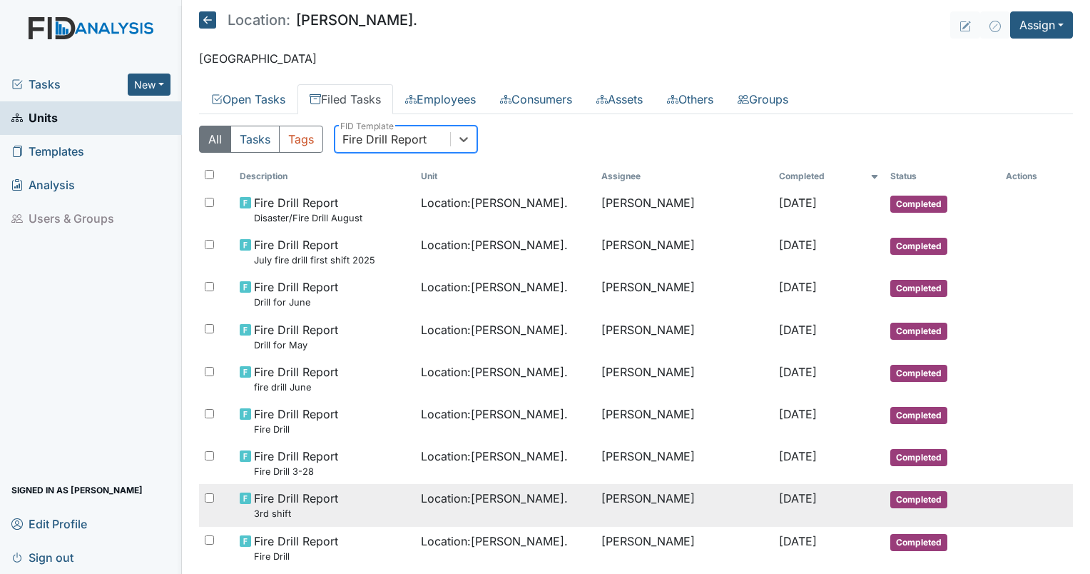
click at [307, 502] on span "Fire Drill Report 3rd shift" at bounding box center [296, 504] width 84 height 31
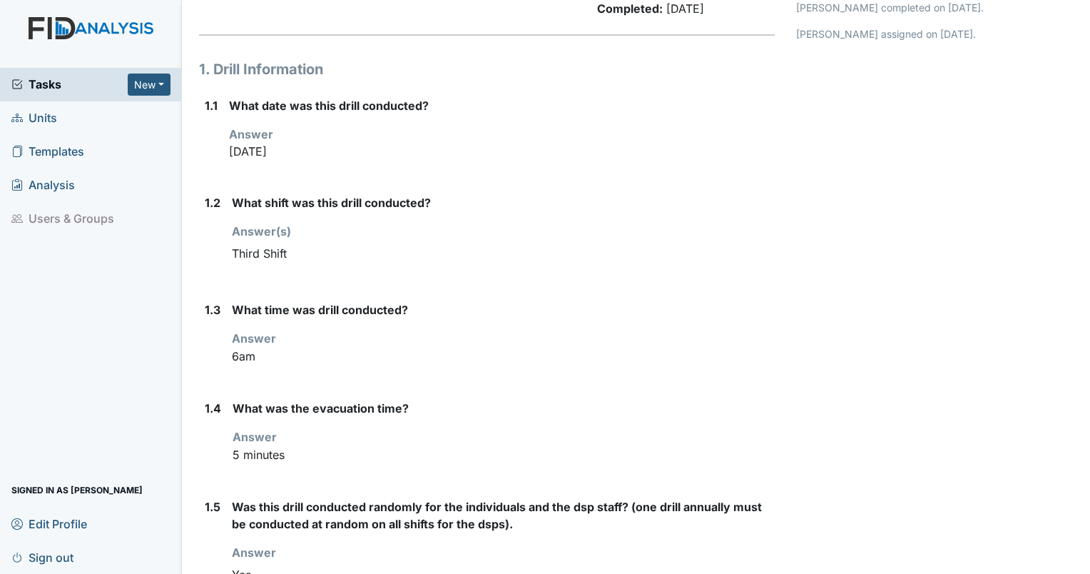
scroll to position [143, 0]
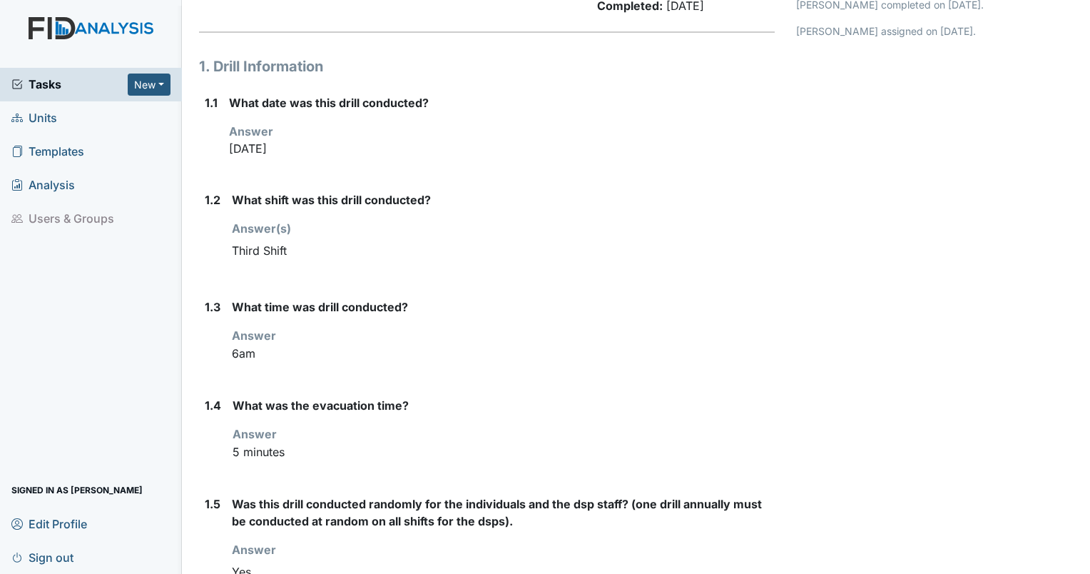
drag, startPoint x: 296, startPoint y: 456, endPoint x: 240, endPoint y: 355, distance: 115.9
drag, startPoint x: 240, startPoint y: 355, endPoint x: 255, endPoint y: 372, distance: 23.8
click at [255, 372] on div "What time was drill conducted? Answer 6am" at bounding box center [503, 336] width 543 height 76
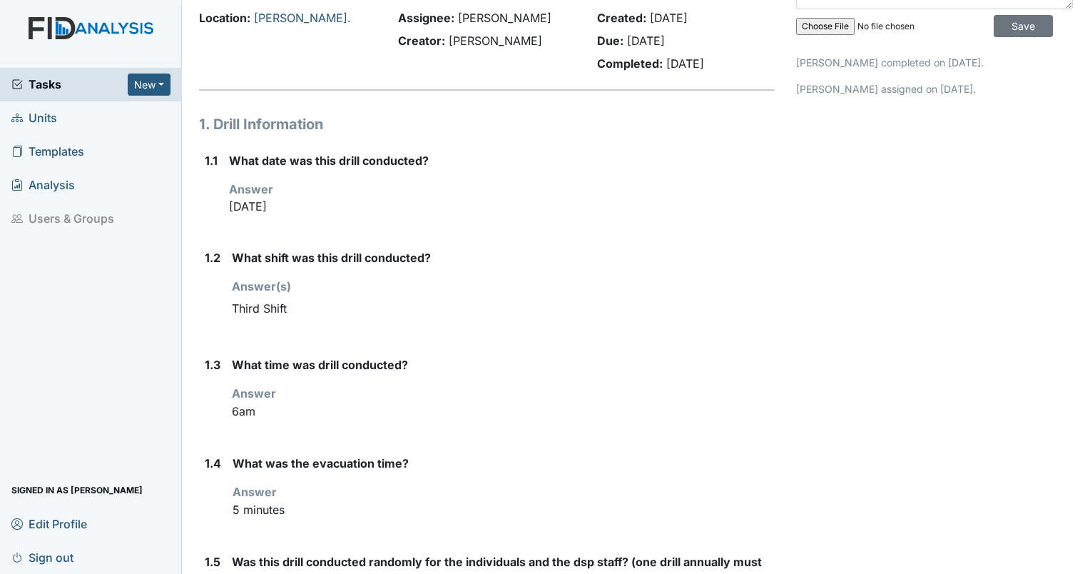
scroll to position [0, 0]
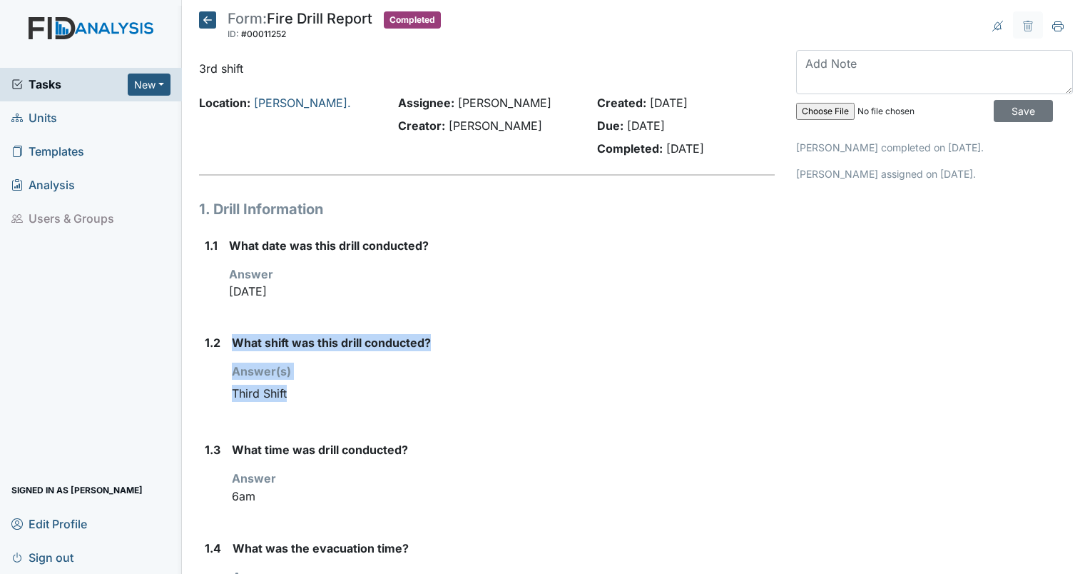
drag, startPoint x: 292, startPoint y: 400, endPoint x: 222, endPoint y: 392, distance: 70.4
click at [222, 392] on div "1.2 What shift was this drill conducted? Answer(s) Third Shift" at bounding box center [487, 376] width 576 height 84
drag, startPoint x: 222, startPoint y: 392, endPoint x: 414, endPoint y: 411, distance: 192.9
click at [414, 411] on div "What shift was this drill conducted? Answer(s) Third Shift" at bounding box center [503, 376] width 543 height 84
click at [397, 404] on div "Third Shift" at bounding box center [503, 393] width 543 height 27
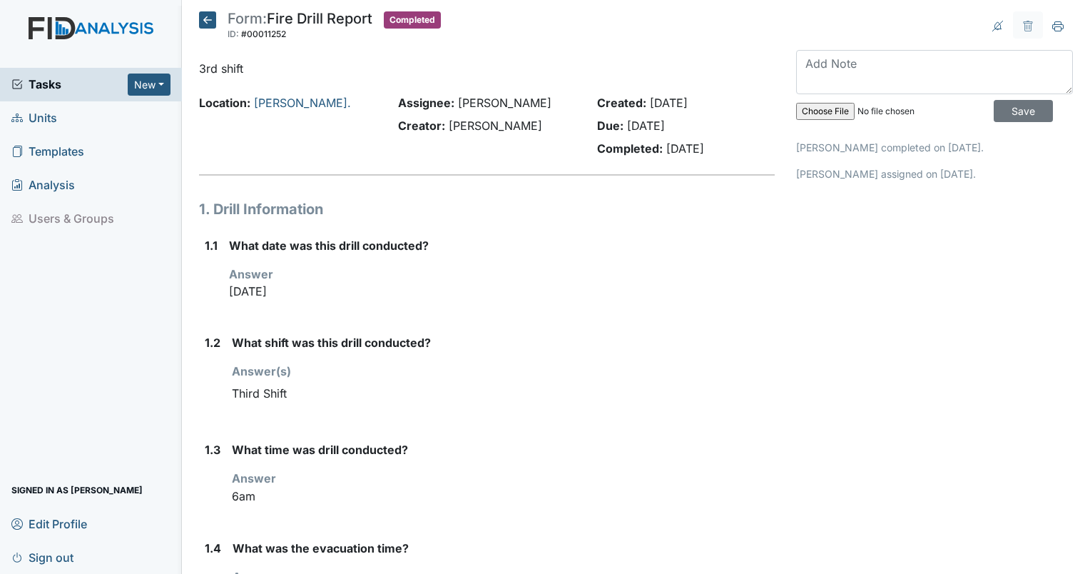
click at [207, 19] on icon at bounding box center [207, 19] width 17 height 17
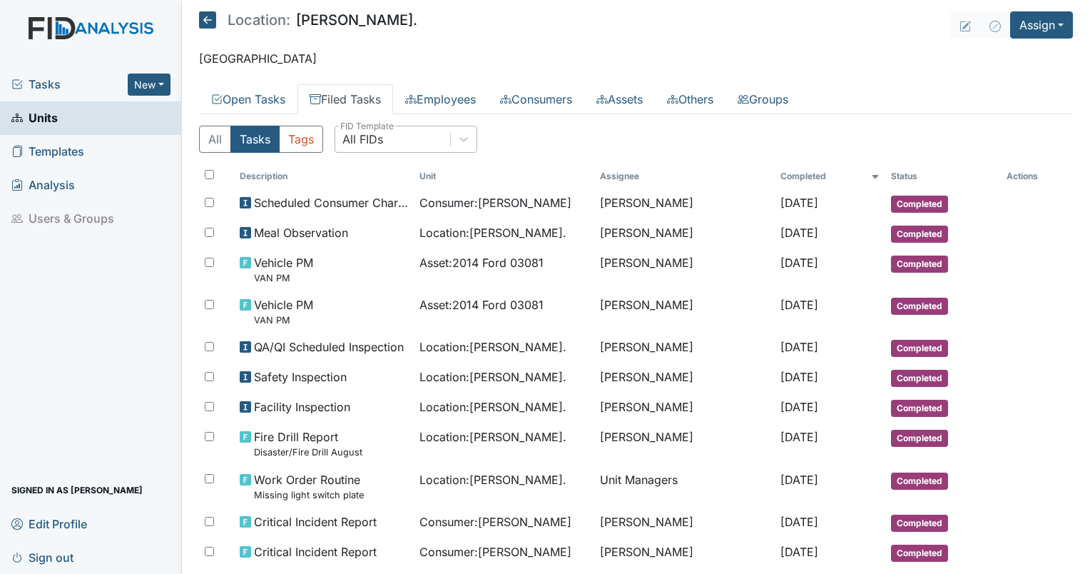
click at [385, 143] on div "All FIDs" at bounding box center [392, 139] width 115 height 26
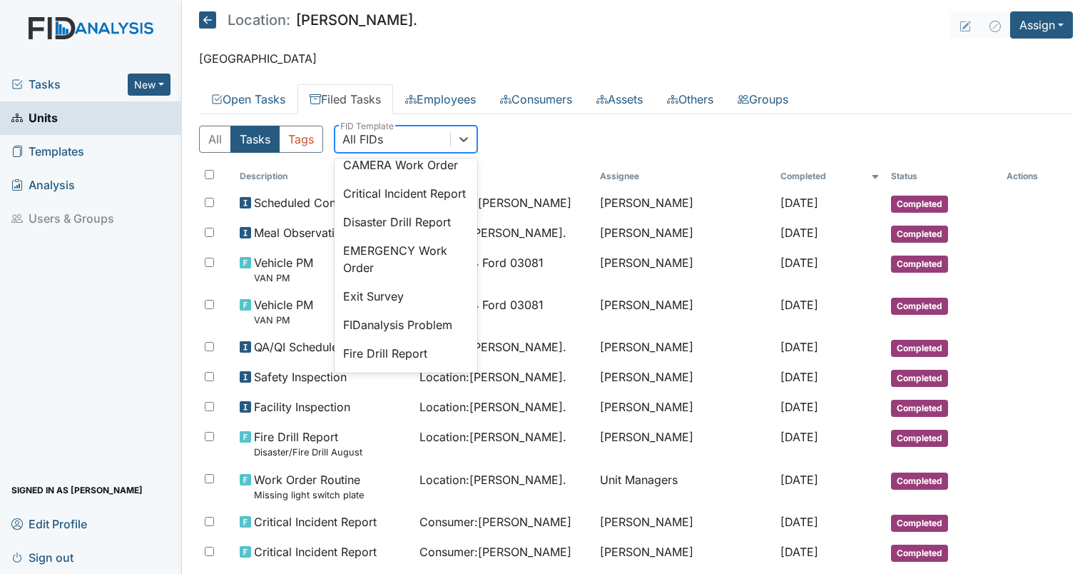
scroll to position [214, 0]
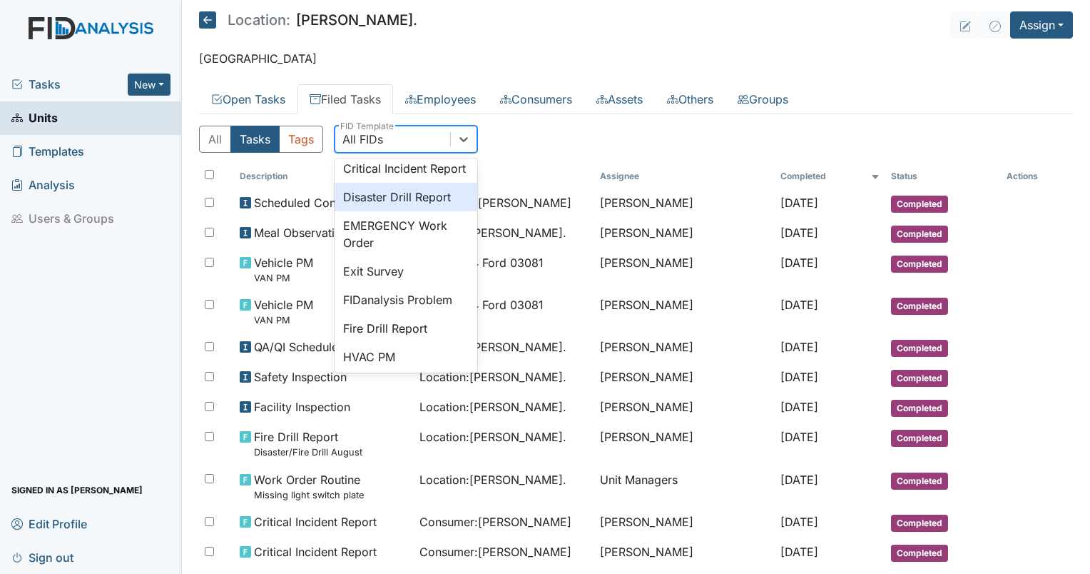
click at [398, 211] on div "Disaster Drill Report" at bounding box center [406, 197] width 143 height 29
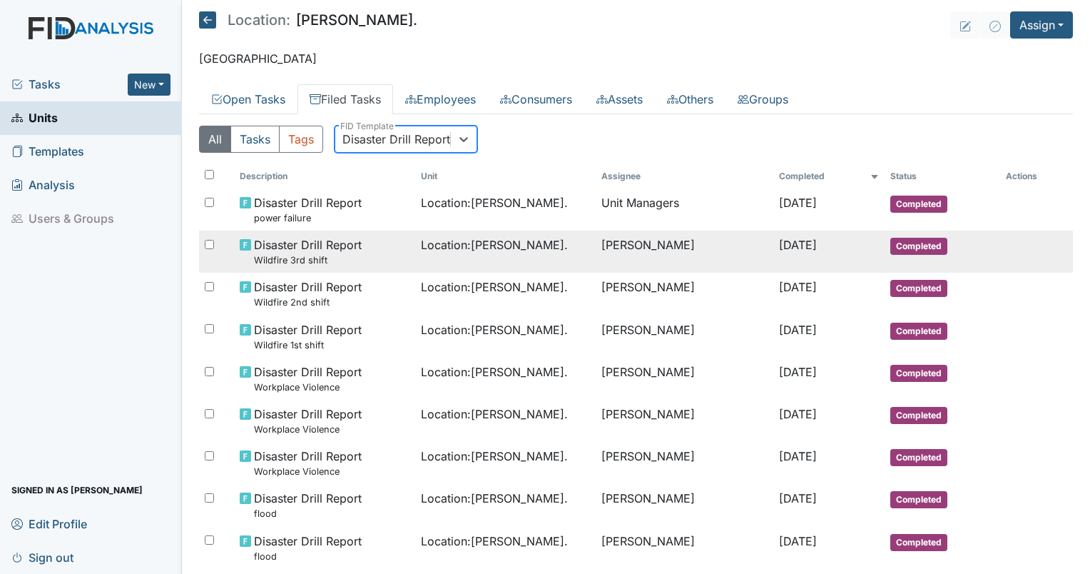
click at [322, 243] on span "Disaster Drill Report Wildfire 3rd shift" at bounding box center [308, 251] width 108 height 31
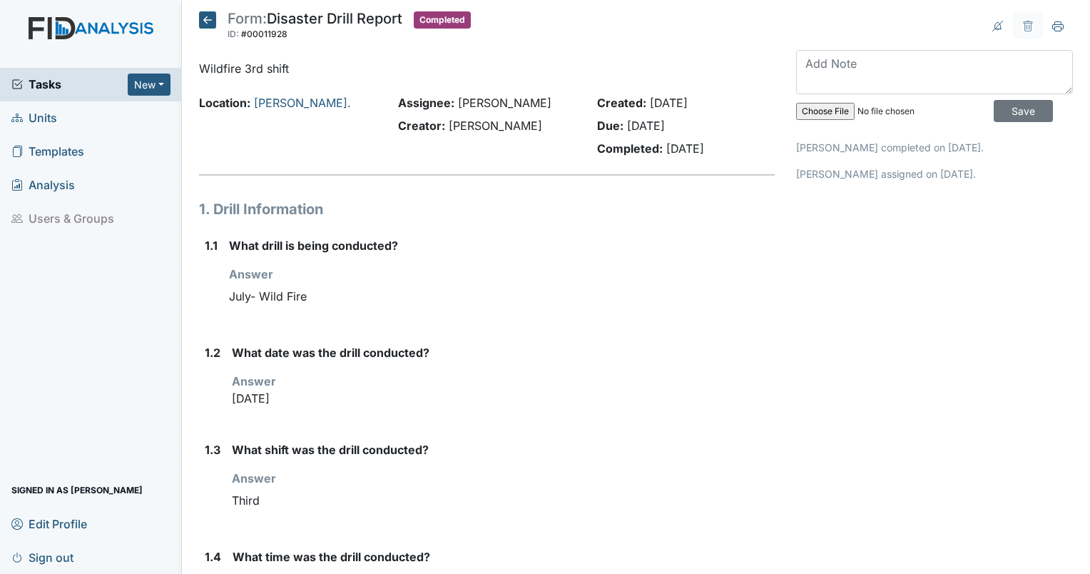
click at [205, 21] on icon at bounding box center [207, 19] width 17 height 17
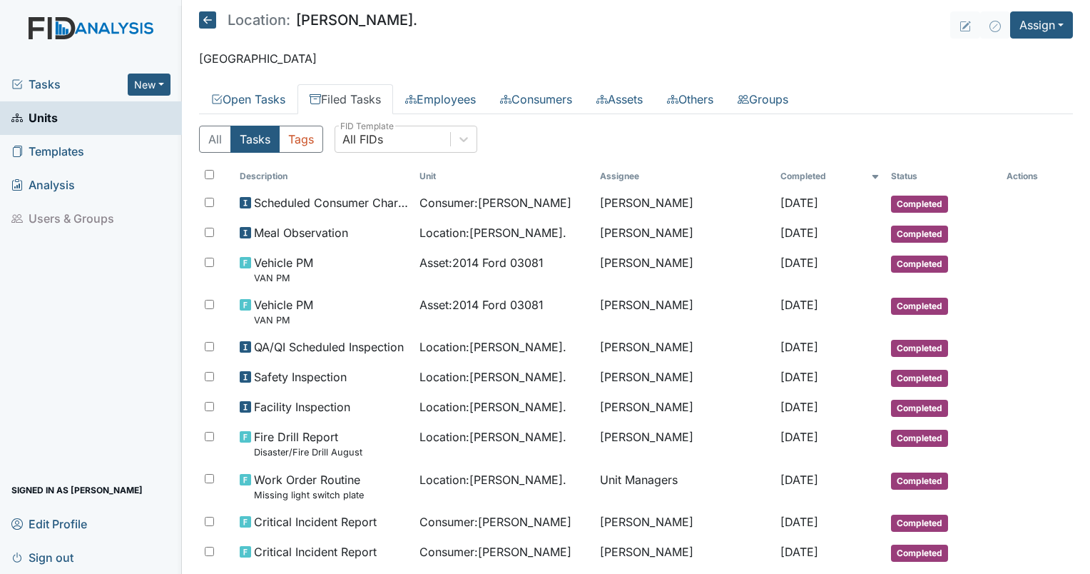
click at [488, 58] on p "Goldsboro" at bounding box center [636, 58] width 874 height 17
click at [1015, 17] on button "Assign" at bounding box center [1041, 24] width 63 height 27
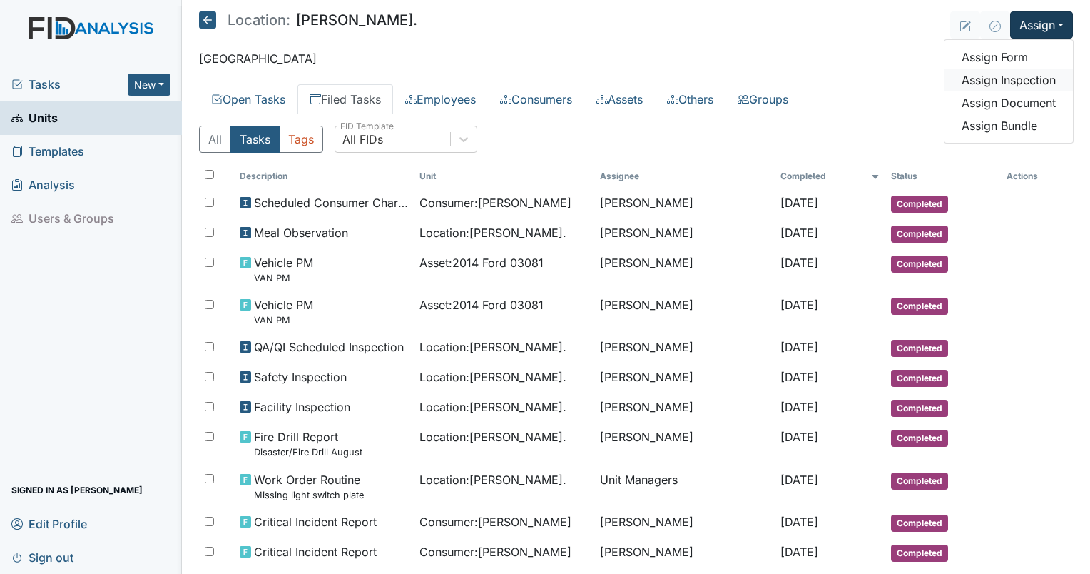
click at [994, 86] on link "Assign Inspection" at bounding box center [1009, 79] width 128 height 23
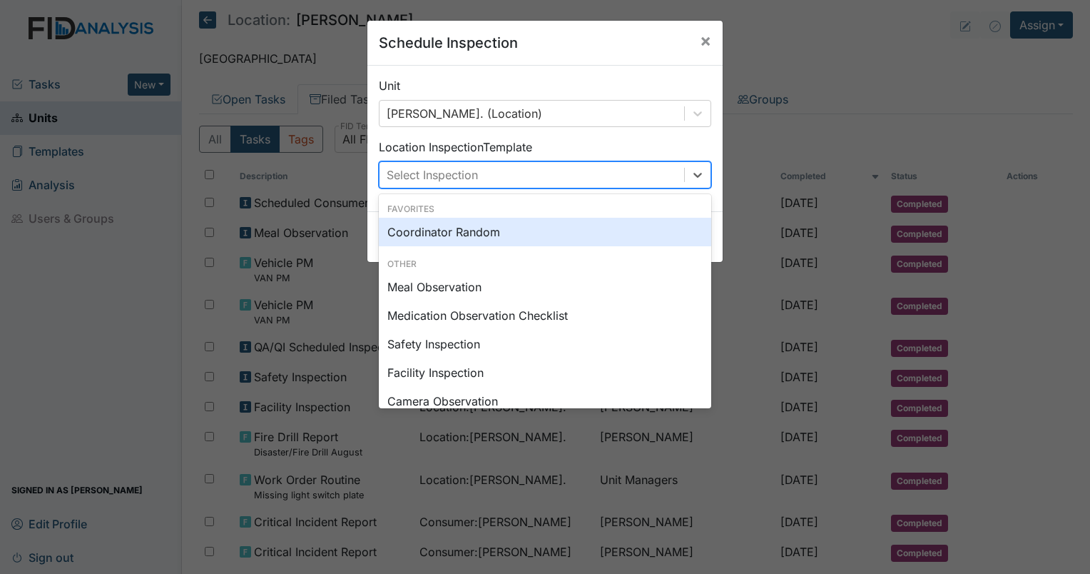
click at [652, 178] on div "Select Inspection" at bounding box center [532, 175] width 305 height 26
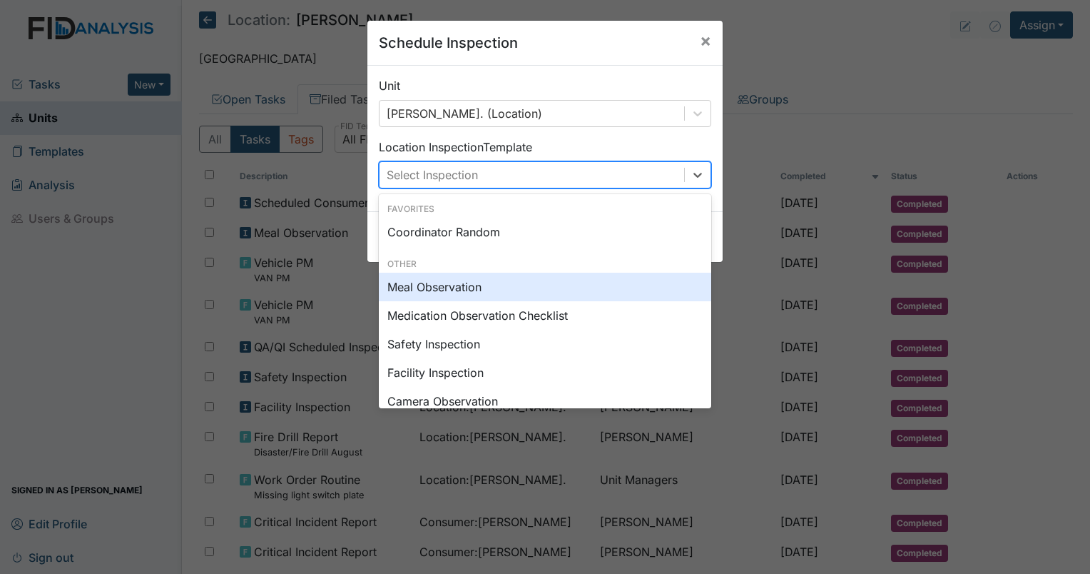
scroll to position [27, 0]
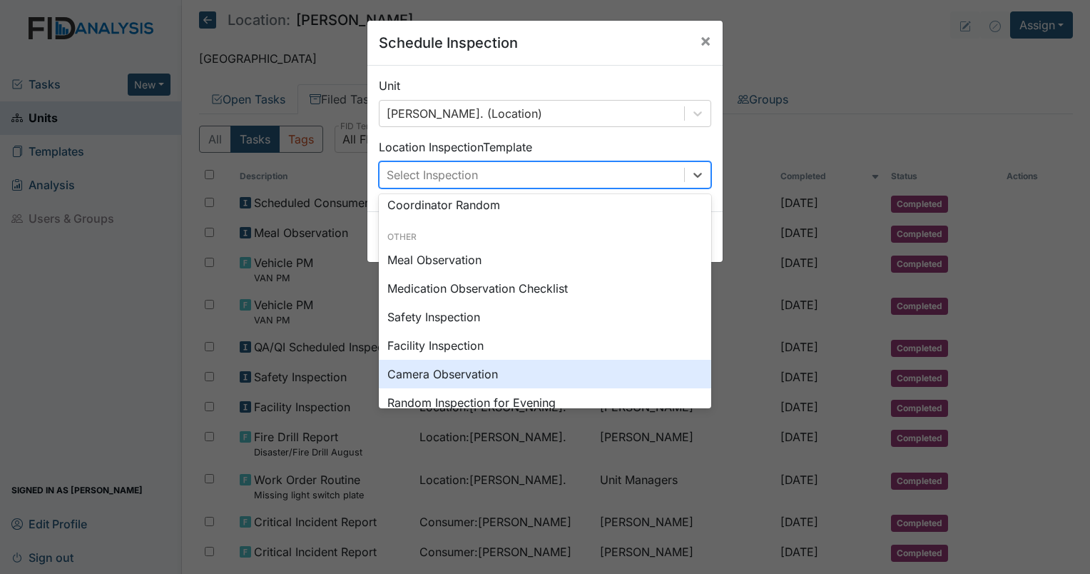
click at [515, 377] on div "Camera Observation" at bounding box center [545, 374] width 332 height 29
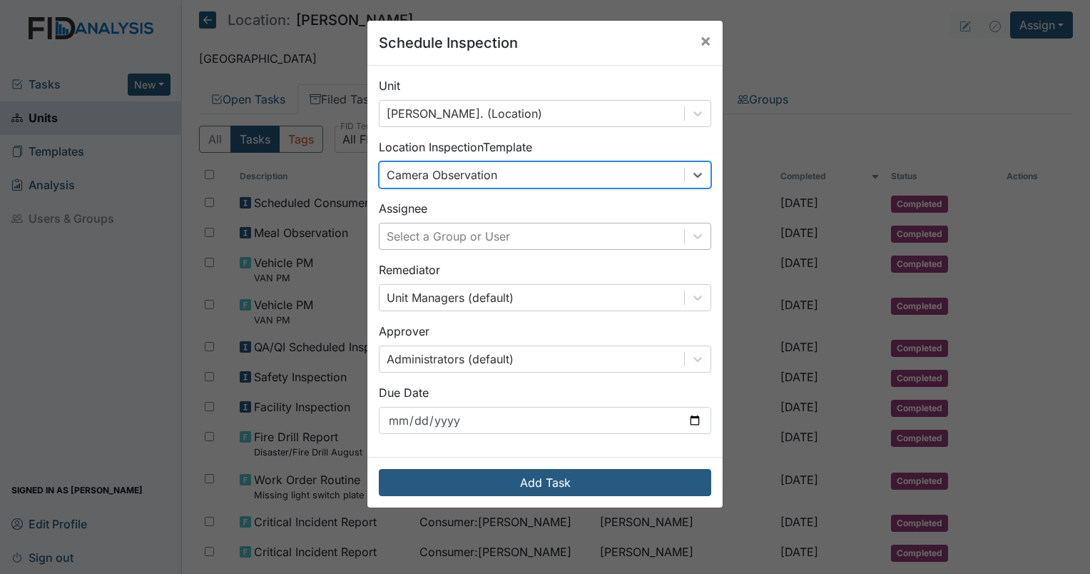
click at [507, 245] on div "Select a Group or User" at bounding box center [532, 236] width 305 height 26
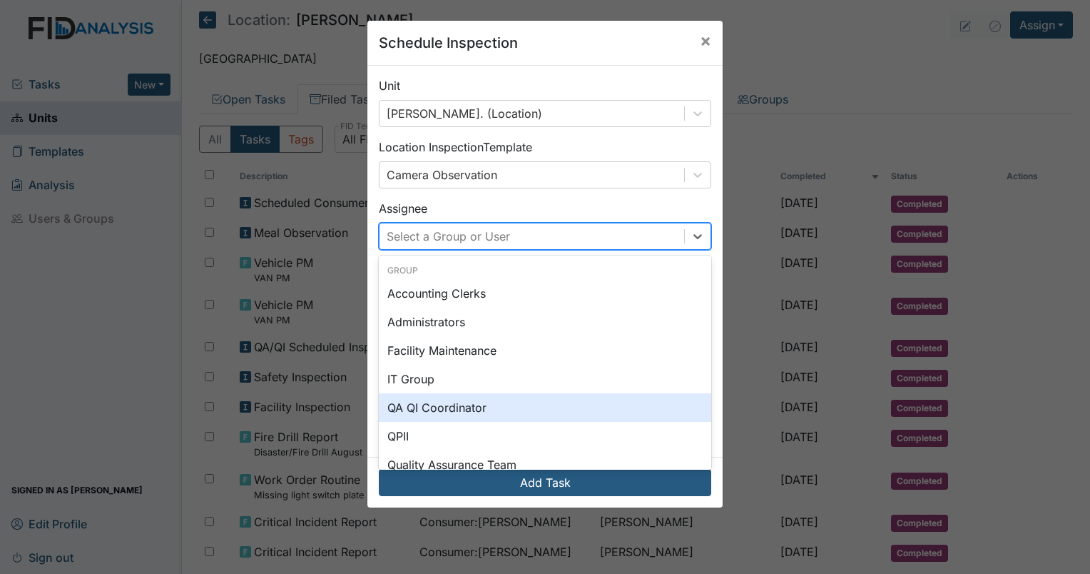
click at [479, 412] on div "QA QI Coordinator" at bounding box center [545, 407] width 332 height 29
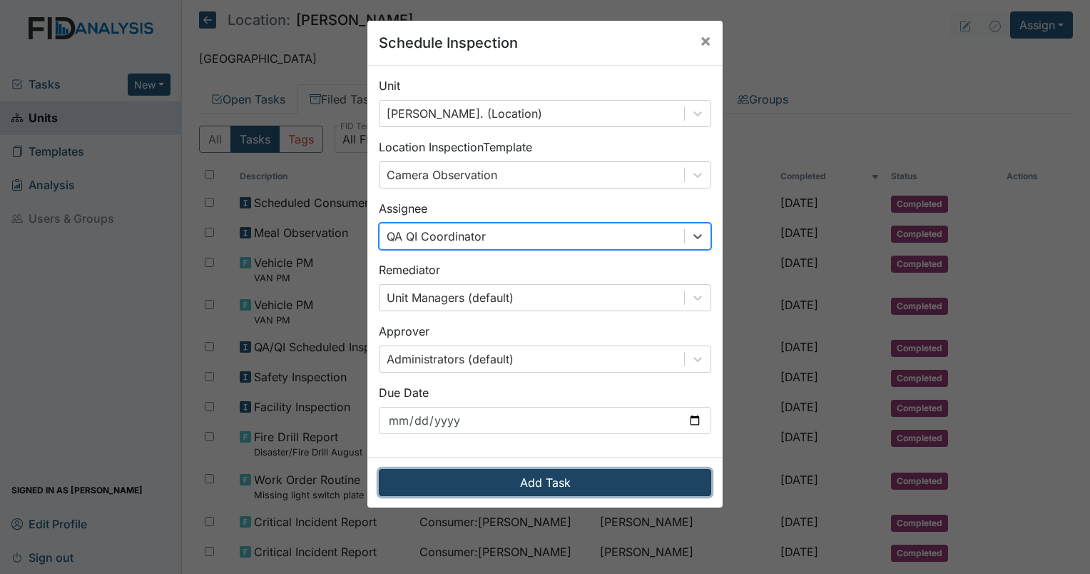
click at [507, 482] on button "Add Task" at bounding box center [545, 482] width 332 height 27
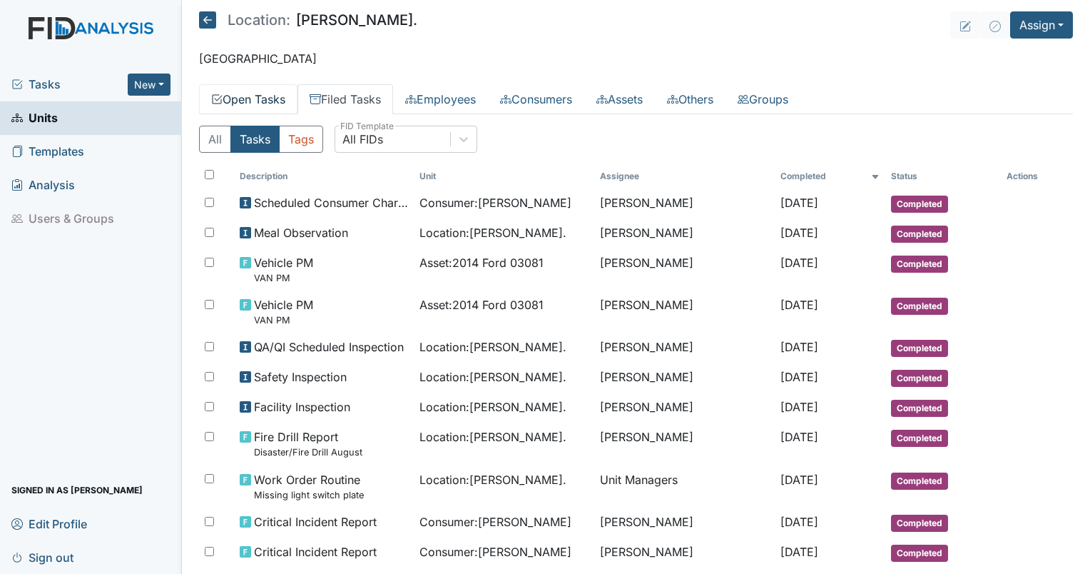
click at [237, 89] on link "Open Tasks" at bounding box center [248, 99] width 98 height 30
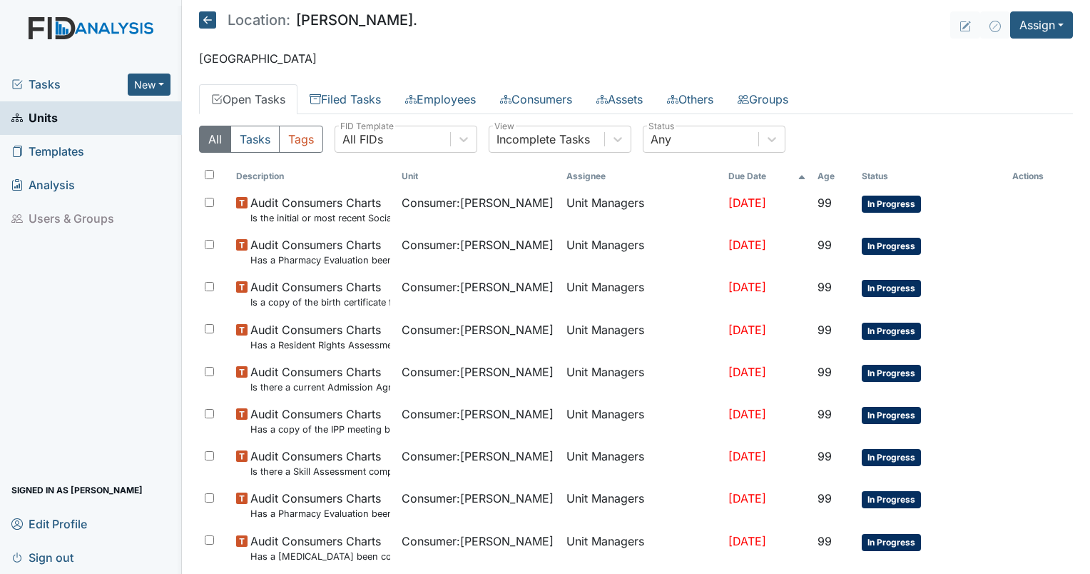
click at [43, 83] on span "Tasks" at bounding box center [69, 84] width 116 height 17
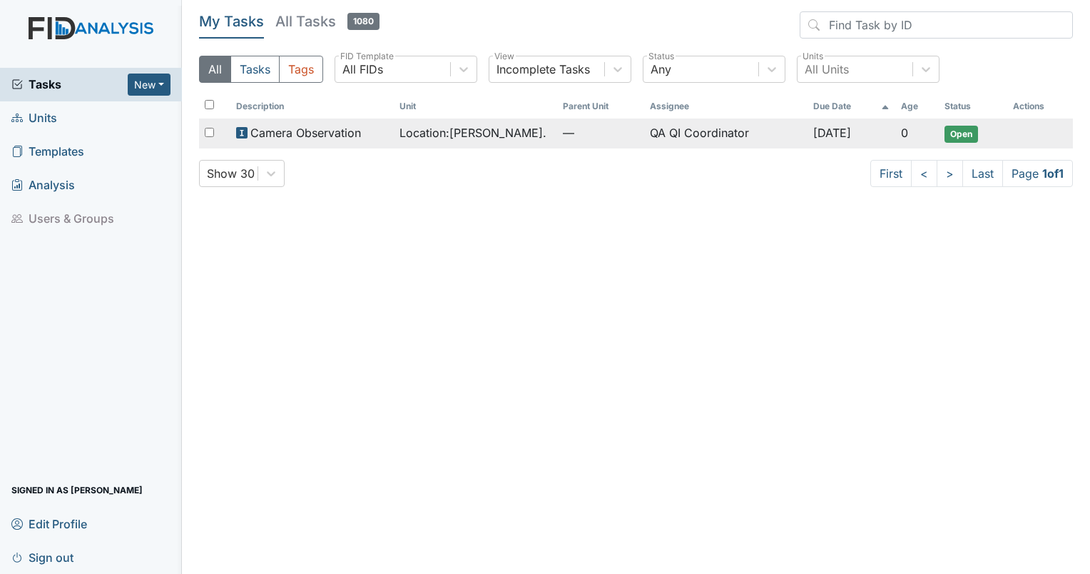
click at [322, 133] on span "Camera Observation" at bounding box center [305, 132] width 111 height 17
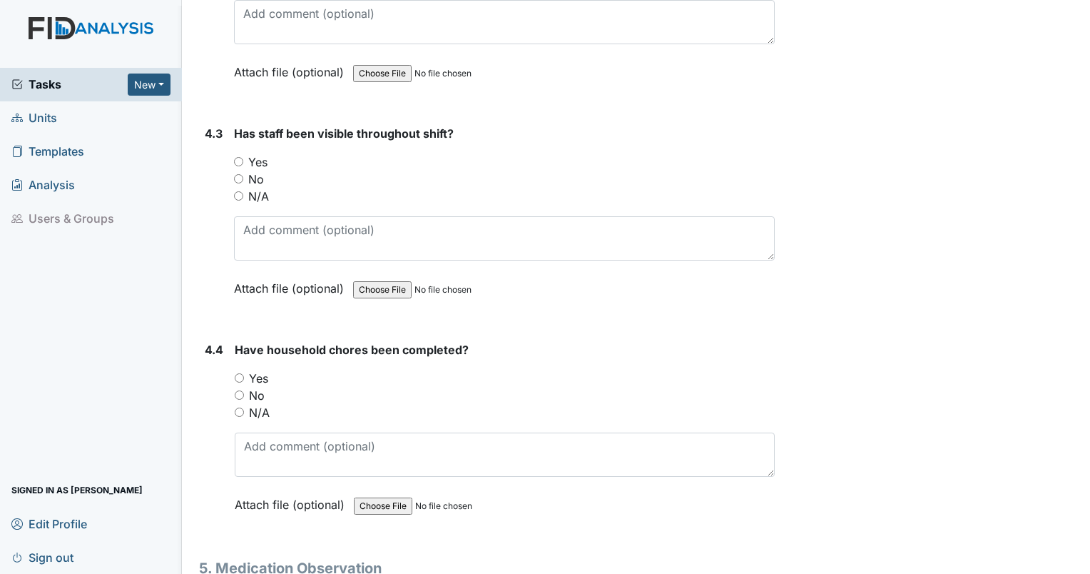
scroll to position [5663, 0]
